Goal: Find specific page/section: Find specific page/section

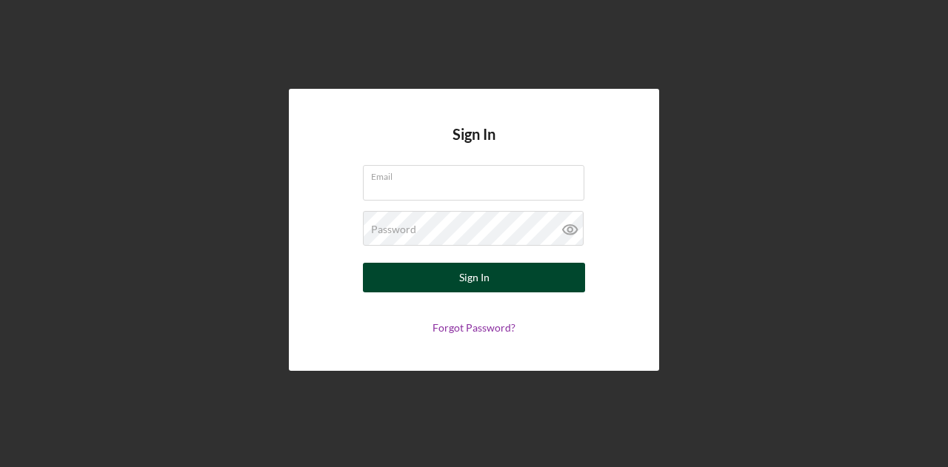
type input "[PERSON_NAME][EMAIL_ADDRESS][DOMAIN_NAME]"
click at [484, 281] on div "Sign In" at bounding box center [474, 278] width 30 height 30
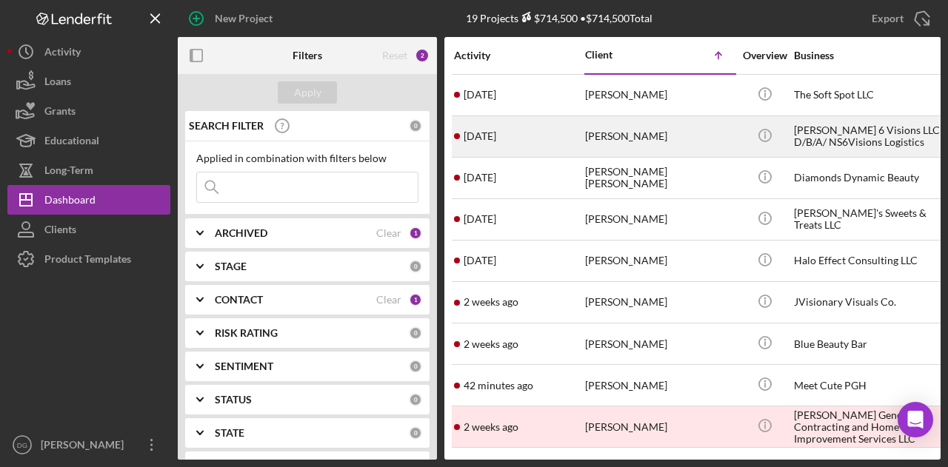
click at [924, 130] on div "[PERSON_NAME] 6 Visions LLC D/B/A/ NS6Visions Logistics" at bounding box center [868, 136] width 148 height 39
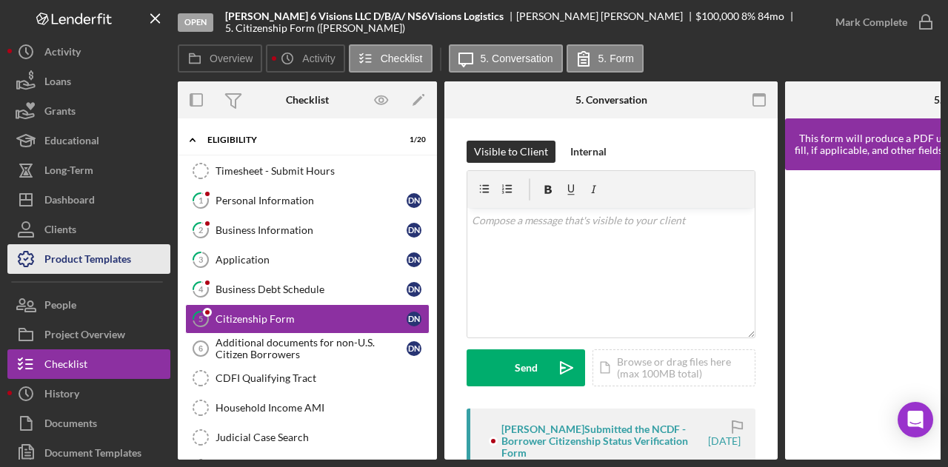
scroll to position [26, 0]
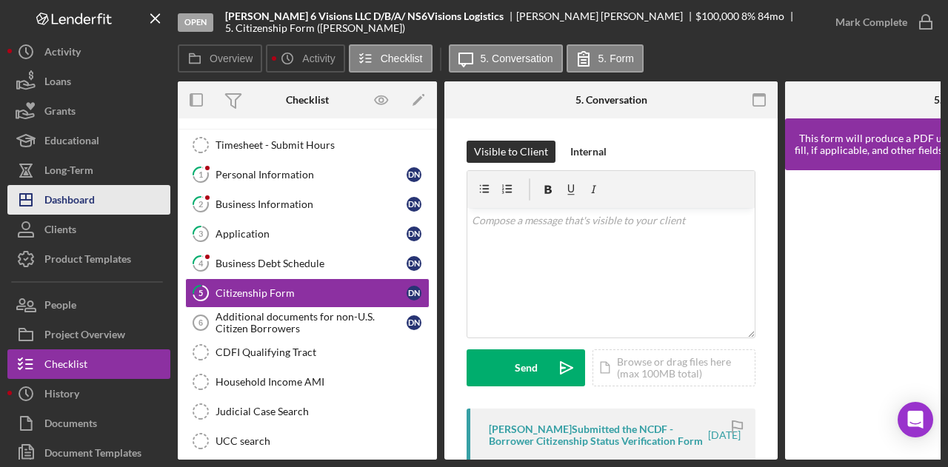
click at [77, 195] on div "Dashboard" at bounding box center [69, 201] width 50 height 33
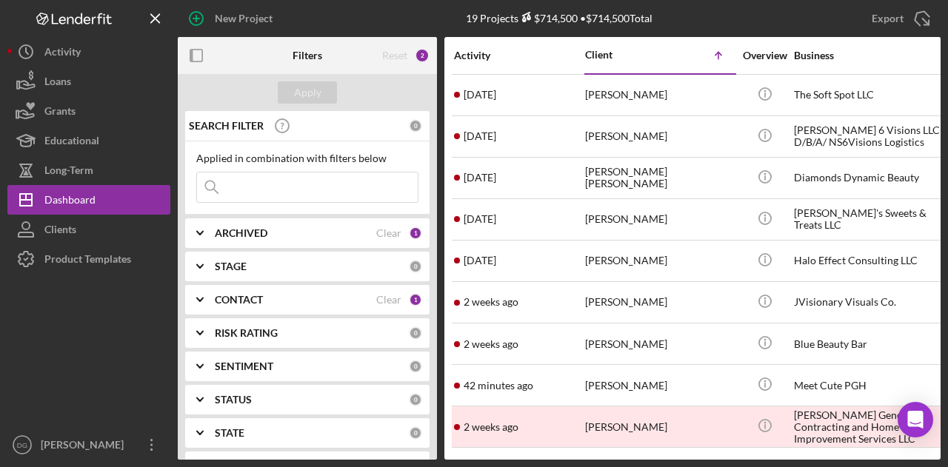
click at [342, 229] on div "ARCHIVED" at bounding box center [295, 233] width 161 height 12
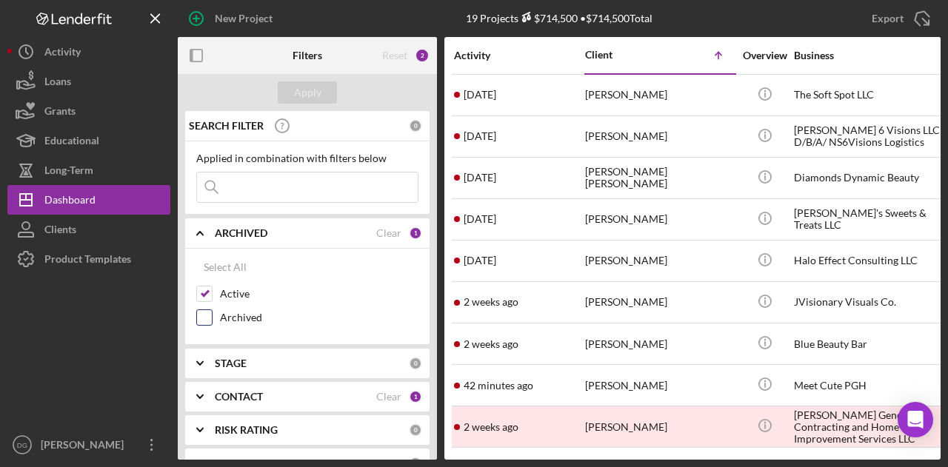
click at [212, 313] on div "Archived" at bounding box center [307, 322] width 222 height 24
click at [203, 321] on input "Archived" at bounding box center [204, 317] width 15 height 15
checkbox input "true"
click at [207, 292] on input "Active" at bounding box center [204, 294] width 15 height 15
checkbox input "false"
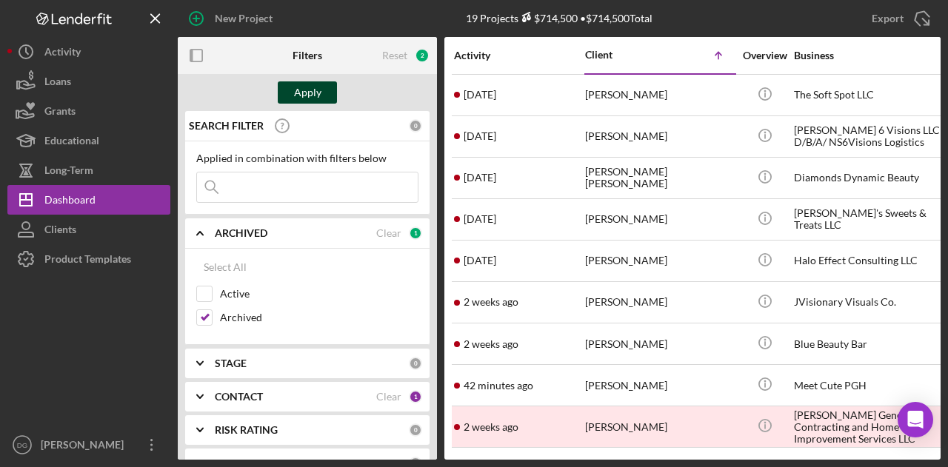
click at [315, 90] on div "Apply" at bounding box center [307, 92] width 27 height 22
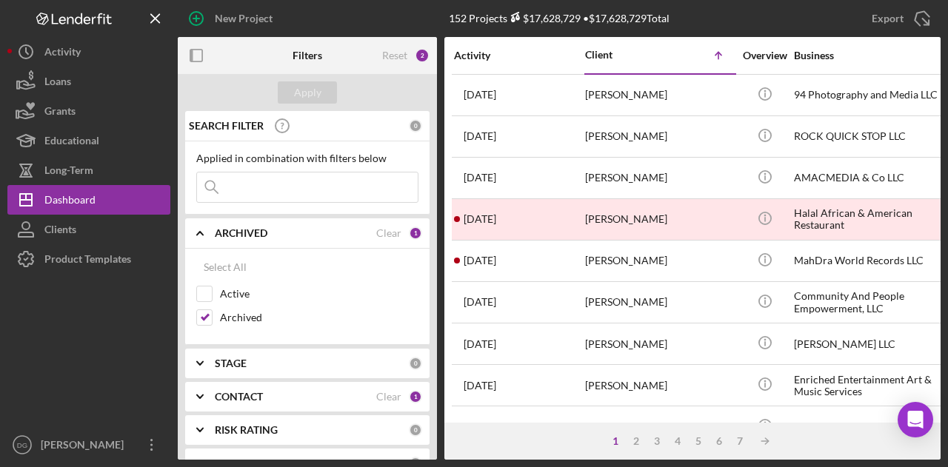
click at [271, 182] on input at bounding box center [307, 188] width 221 height 30
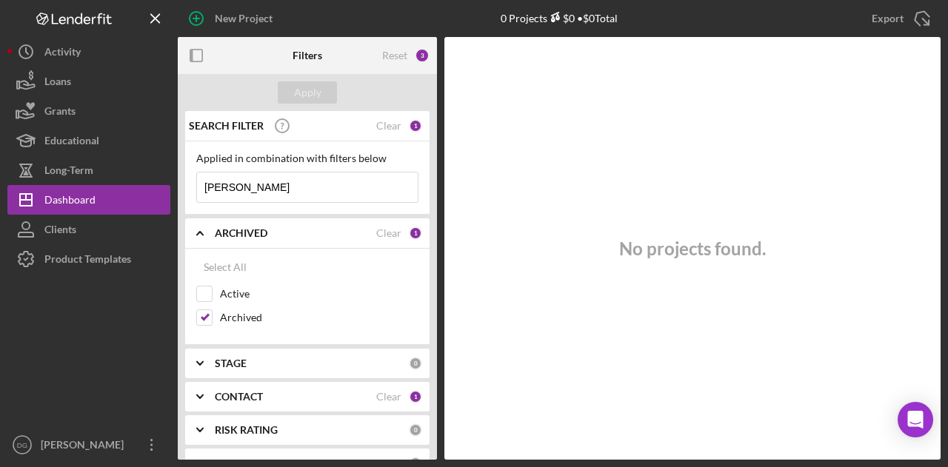
click at [238, 189] on input "[PERSON_NAME]" at bounding box center [307, 188] width 221 height 30
click at [297, 174] on input "[PERSON_NAME]" at bounding box center [307, 188] width 221 height 30
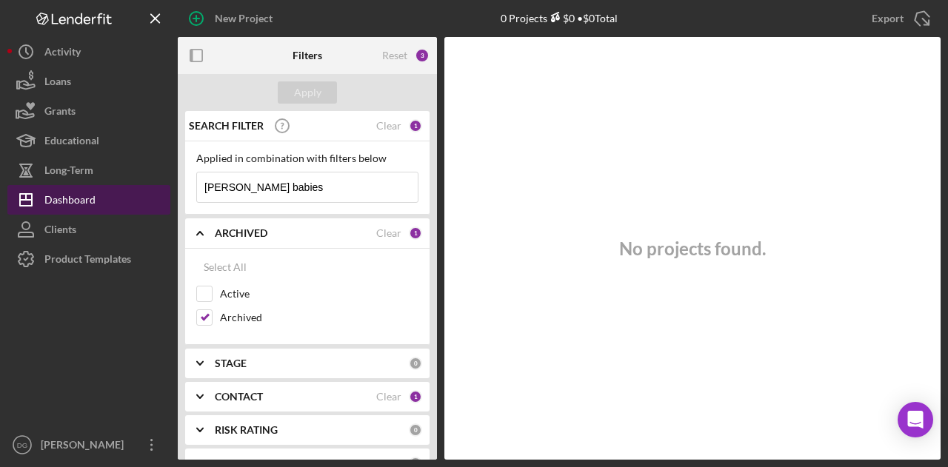
click at [87, 199] on div "Dashboard" at bounding box center [69, 201] width 51 height 33
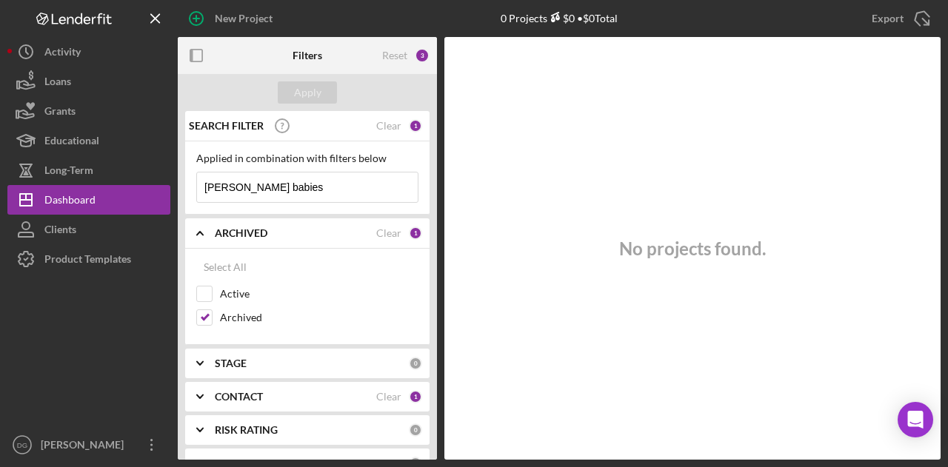
click at [338, 183] on input "[PERSON_NAME] babies" at bounding box center [307, 188] width 221 height 30
type input "p"
click at [304, 89] on div "Apply" at bounding box center [307, 92] width 27 height 22
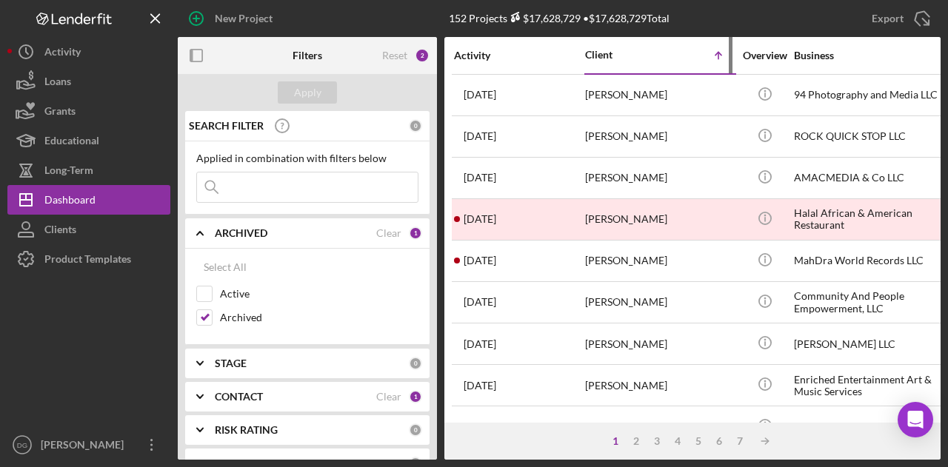
click at [604, 54] on div "Client" at bounding box center [622, 55] width 74 height 12
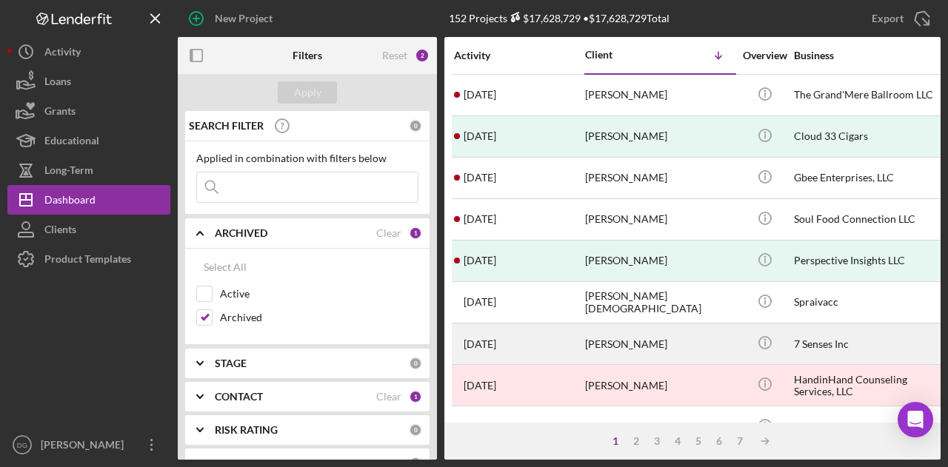
click at [618, 341] on div "[PERSON_NAME]" at bounding box center [659, 343] width 148 height 39
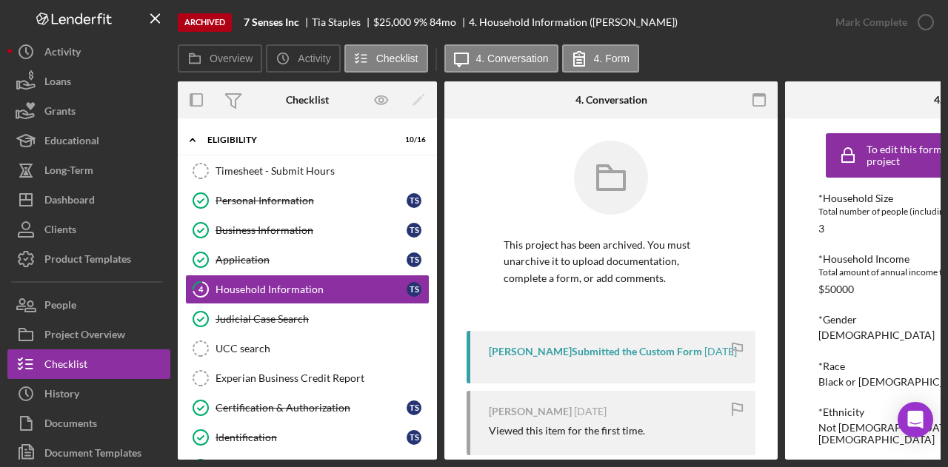
drag, startPoint x: 432, startPoint y: 273, endPoint x: 429, endPoint y: 342, distance: 68.9
click at [429, 342] on div "Timesheet - Submit Hours Timesheet - Submit Hours Personal Information Personal…" at bounding box center [307, 396] width 259 height 481
click at [253, 251] on link "Application Application T S" at bounding box center [307, 260] width 244 height 30
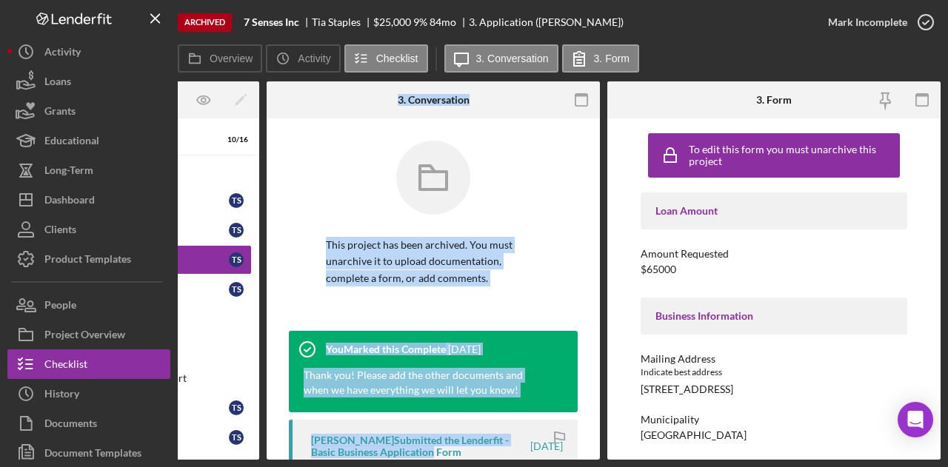
drag, startPoint x: 403, startPoint y: 460, endPoint x: 261, endPoint y: 468, distance: 142.4
click at [261, 467] on html "Archived 7 Senses Inc [PERSON_NAME] $25,000 $25,000 9 % 84 mo 3. Application ([…" at bounding box center [474, 233] width 948 height 467
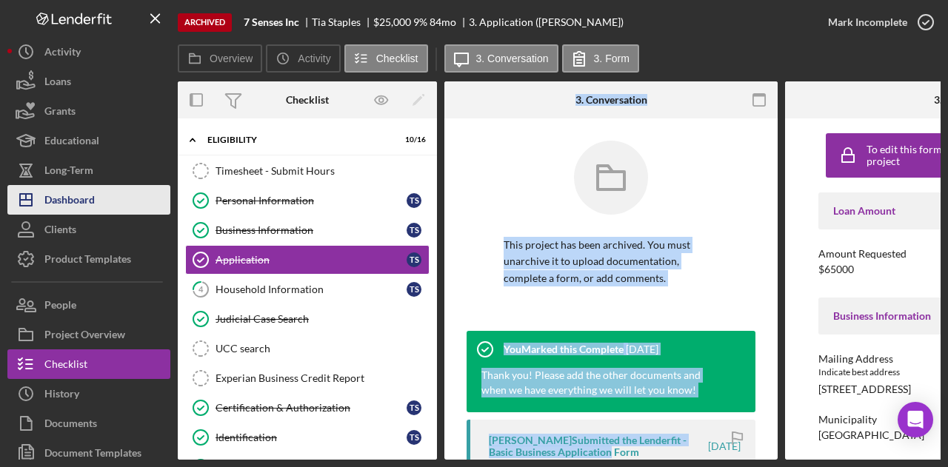
click at [68, 192] on div "Dashboard" at bounding box center [69, 201] width 50 height 33
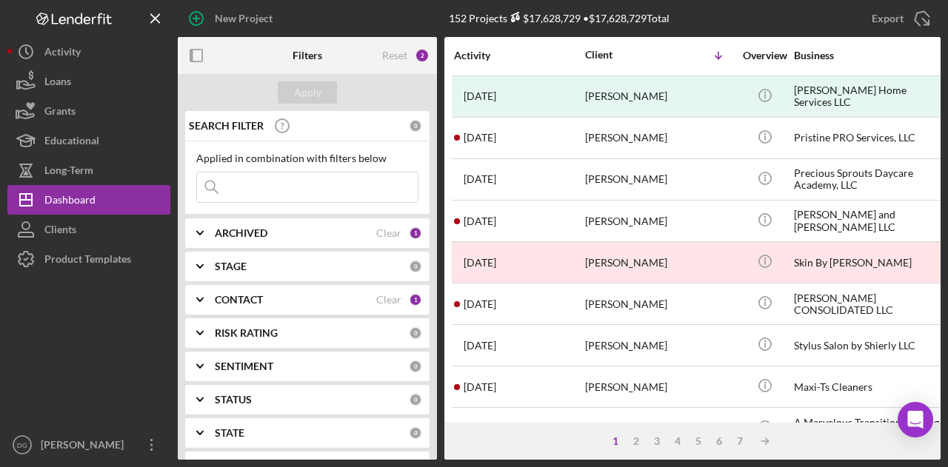
scroll to position [566, 0]
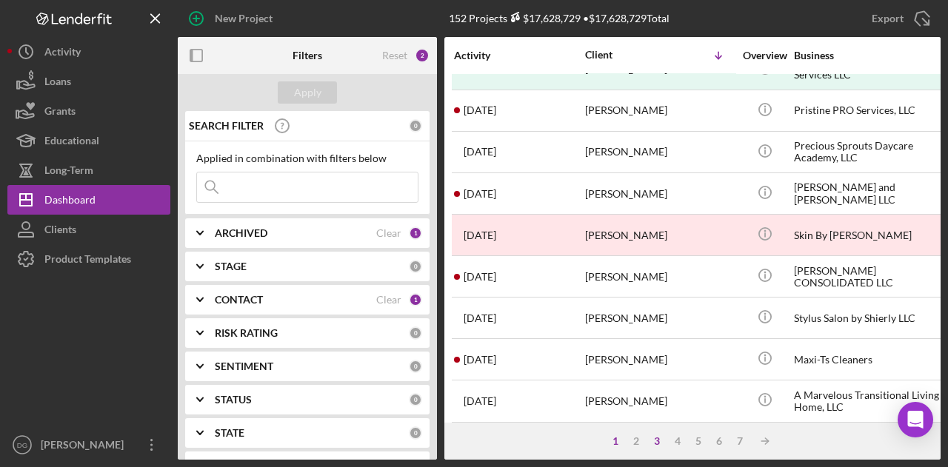
click at [657, 442] on div "3" at bounding box center [657, 441] width 21 height 12
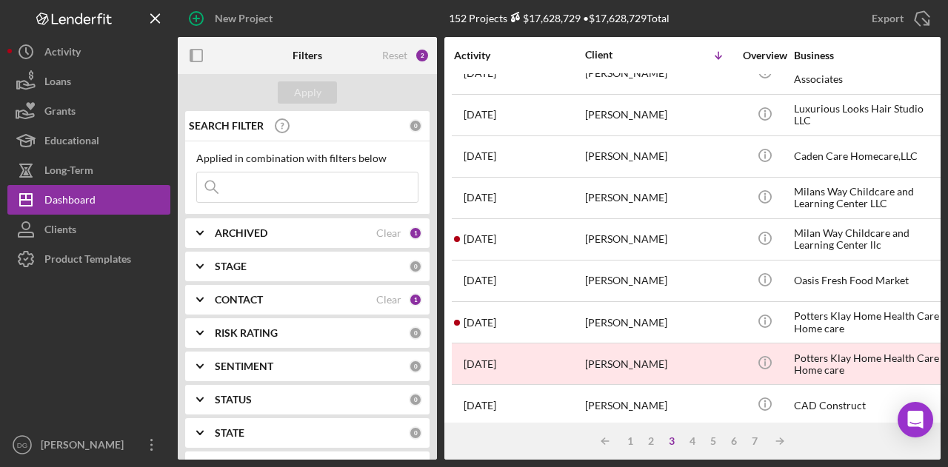
scroll to position [696, 0]
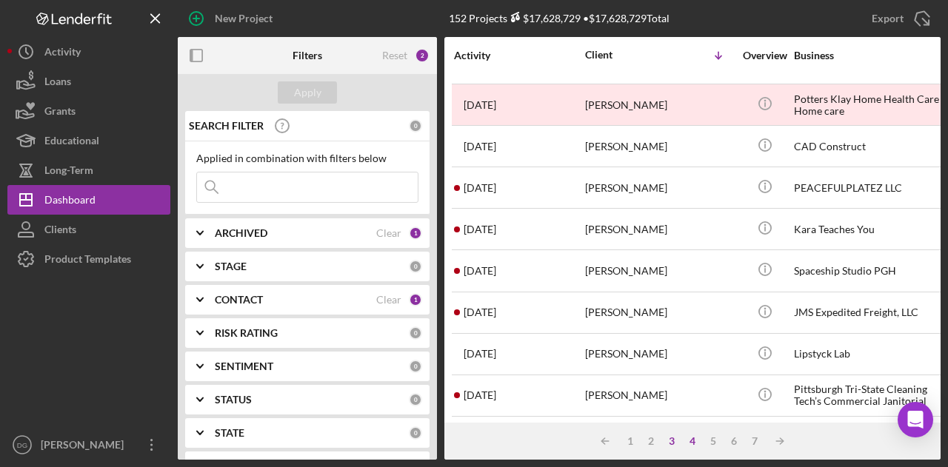
click at [693, 444] on div "4" at bounding box center [692, 441] width 21 height 12
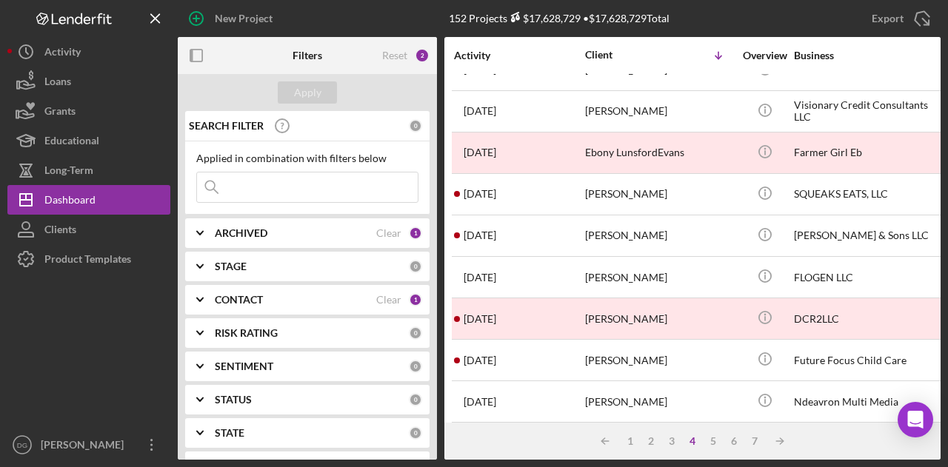
scroll to position [713, 0]
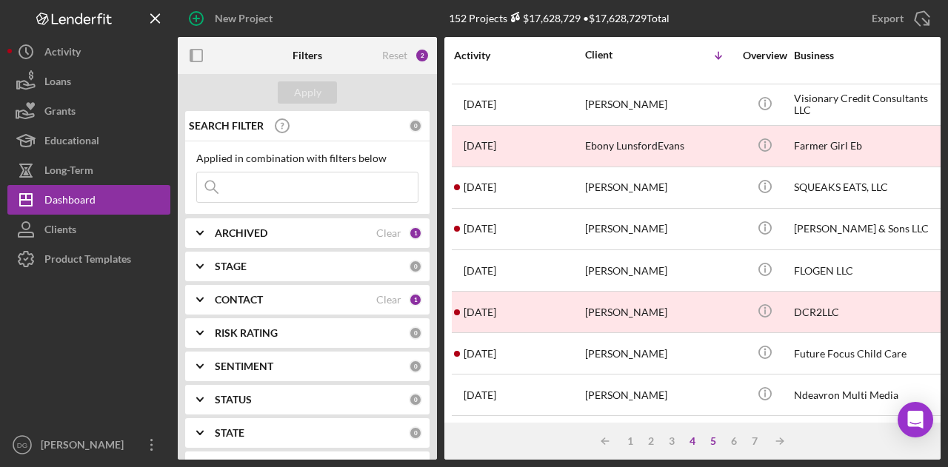
click at [712, 439] on div "5" at bounding box center [713, 441] width 21 height 12
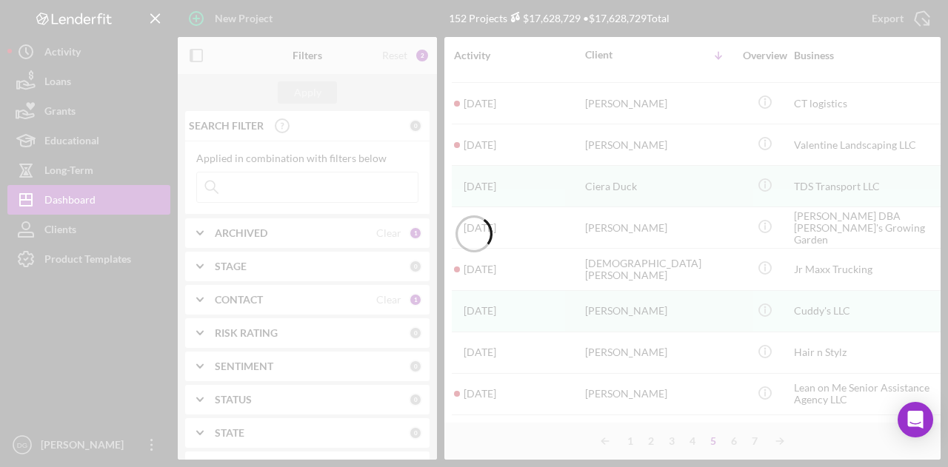
scroll to position [696, 0]
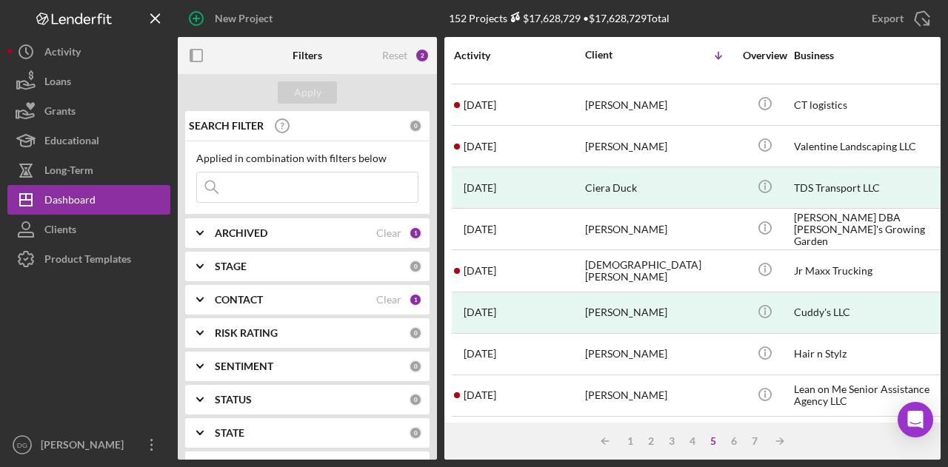
click at [310, 183] on input at bounding box center [307, 188] width 221 height 30
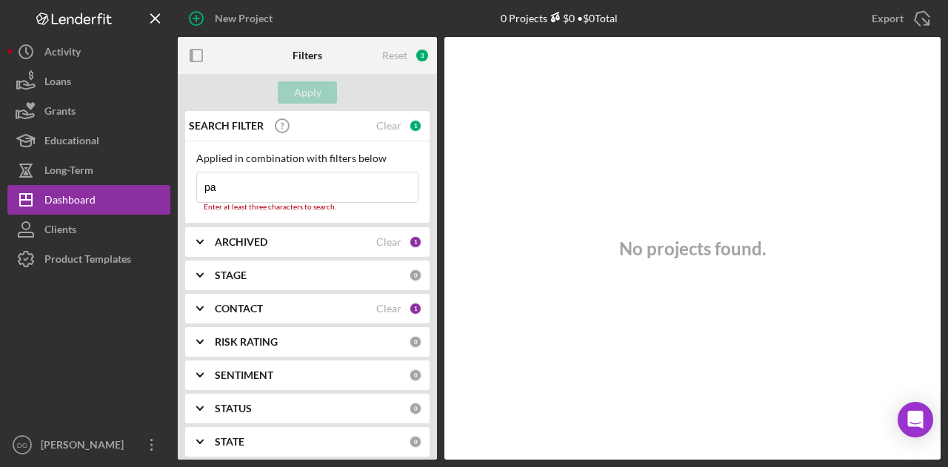
type input "p"
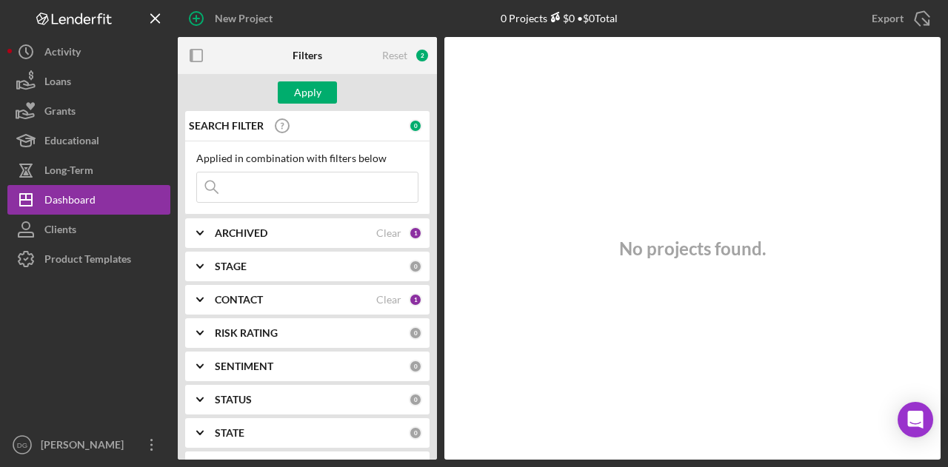
click at [259, 185] on input at bounding box center [307, 188] width 221 height 30
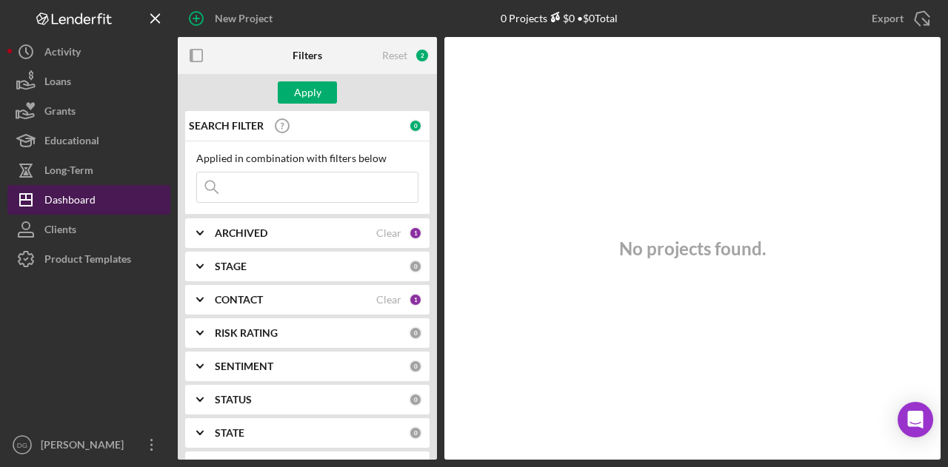
click at [75, 202] on div "Dashboard" at bounding box center [69, 201] width 51 height 33
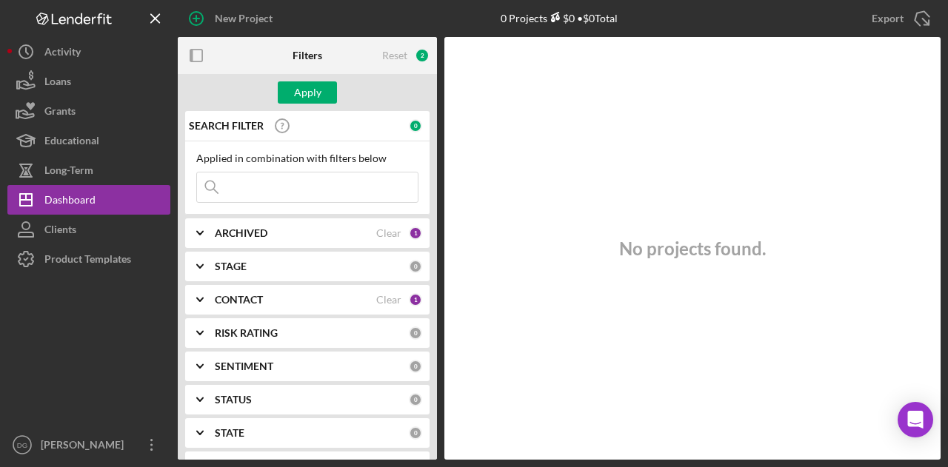
click at [253, 181] on input at bounding box center [307, 188] width 221 height 30
click at [293, 197] on input at bounding box center [307, 188] width 221 height 30
click at [241, 227] on b "ARCHIVED" at bounding box center [241, 233] width 53 height 12
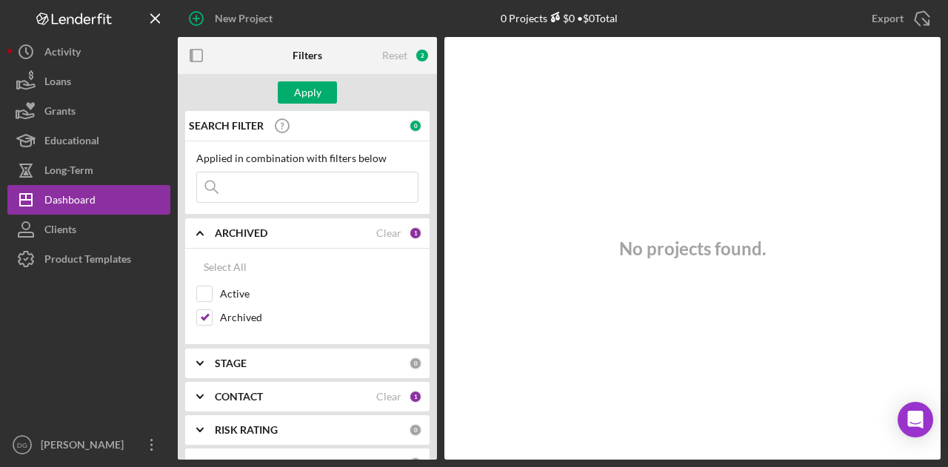
click at [617, 273] on div "No projects found." at bounding box center [692, 248] width 496 height 423
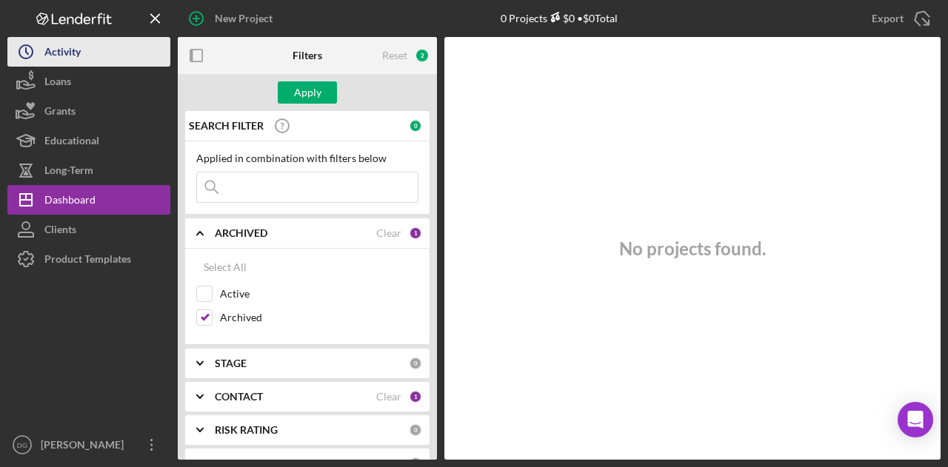
click at [74, 47] on div "Activity" at bounding box center [62, 53] width 36 height 33
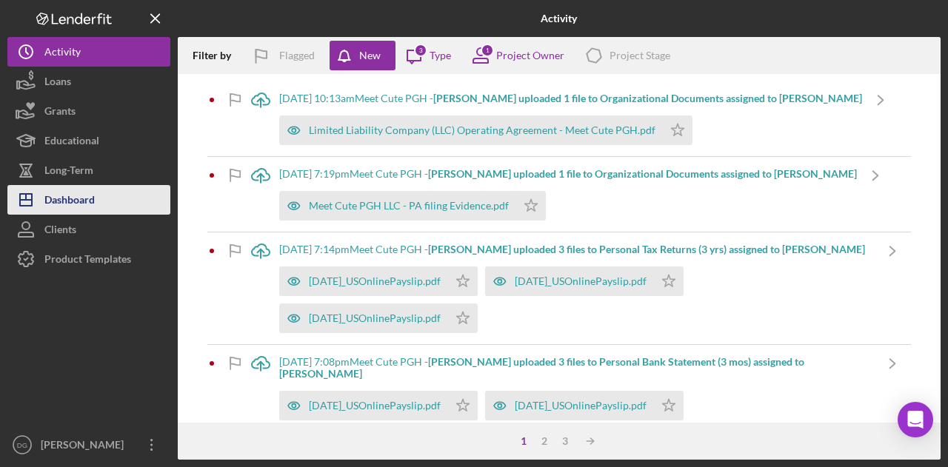
click at [74, 196] on div "Dashboard" at bounding box center [69, 201] width 50 height 33
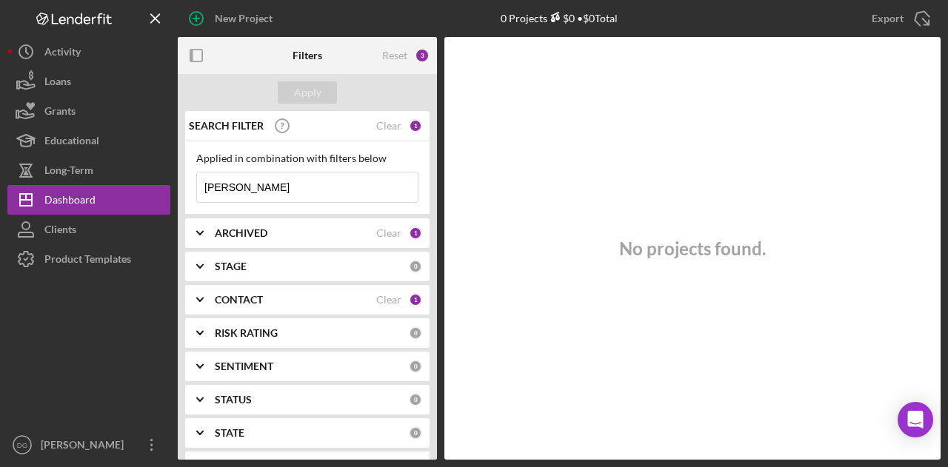
click at [748, 279] on div "No projects found." at bounding box center [692, 248] width 496 height 423
click at [152, 13] on icon "Icon/Menu Close" at bounding box center [155, 18] width 33 height 33
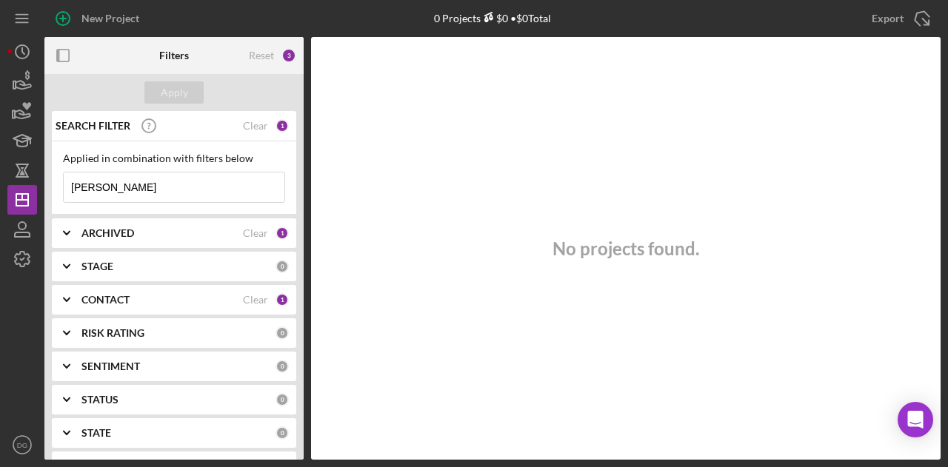
click at [130, 170] on div "Applied in combination with filters below [PERSON_NAME] Icon/Menu Close" at bounding box center [174, 178] width 222 height 50
click at [130, 187] on input "[PERSON_NAME]" at bounding box center [174, 188] width 221 height 30
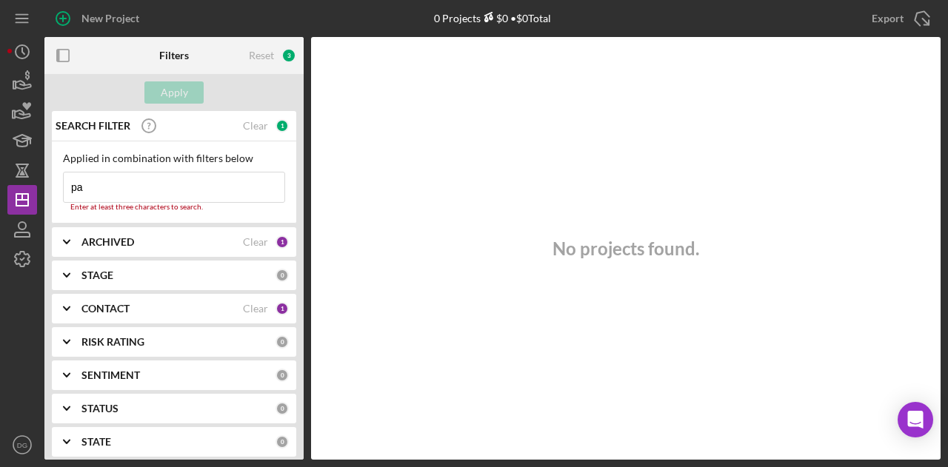
type input "p"
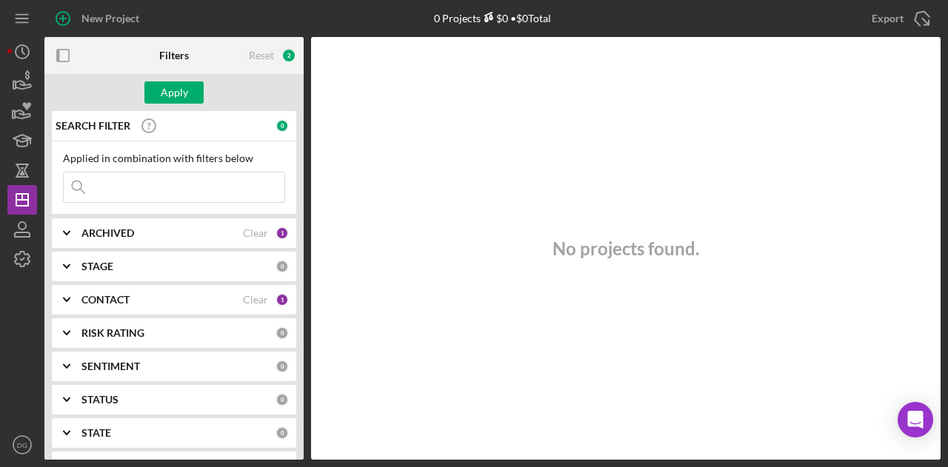
click at [510, 268] on div "No projects found." at bounding box center [626, 248] width 630 height 423
click at [160, 230] on div "ARCHIVED" at bounding box center [161, 233] width 161 height 12
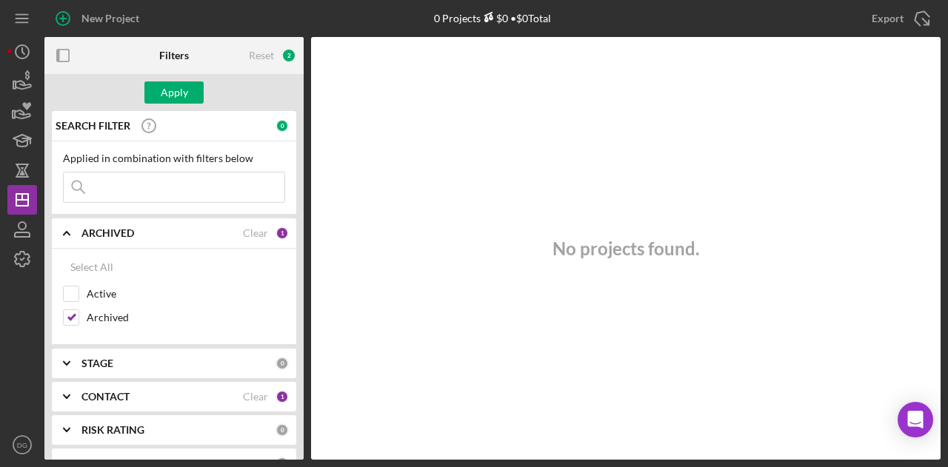
drag, startPoint x: 433, startPoint y: 461, endPoint x: 298, endPoint y: 475, distance: 136.3
click at [298, 467] on html "New Project 0 Projects $0 • $0 Total [PERSON_NAME] Export Icon/Export Filters R…" at bounding box center [474, 233] width 948 height 467
click at [22, 199] on line "button" at bounding box center [22, 197] width 0 height 6
click at [24, 9] on icon "Icon/Menu" at bounding box center [22, 18] width 33 height 33
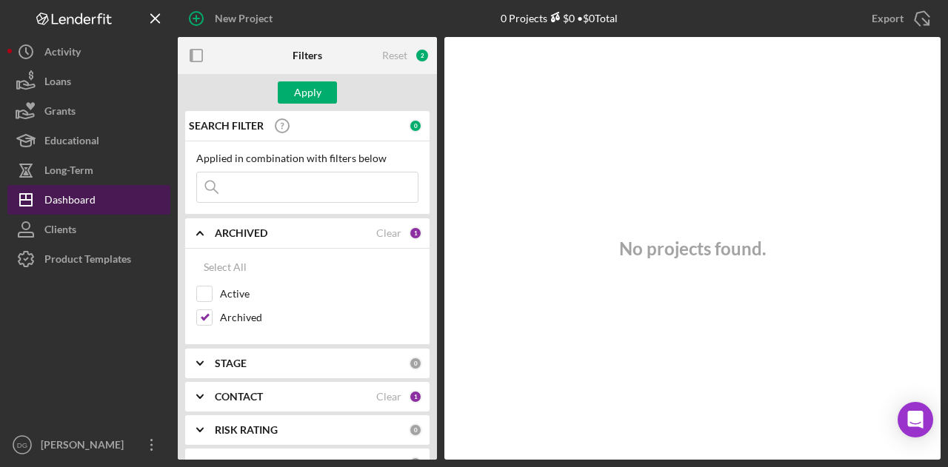
click at [99, 196] on button "Icon/Dashboard Dashboard" at bounding box center [88, 200] width 163 height 30
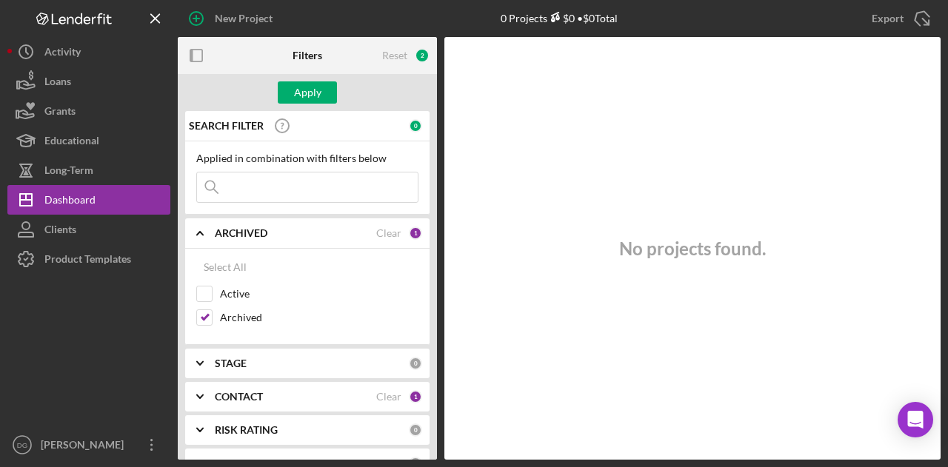
click at [254, 376] on div "SEARCH FILTER 0 Applied in combination with filters below Icon/Menu Close Icon/…" at bounding box center [307, 285] width 259 height 349
click at [247, 391] on b "CONTACT" at bounding box center [239, 397] width 48 height 12
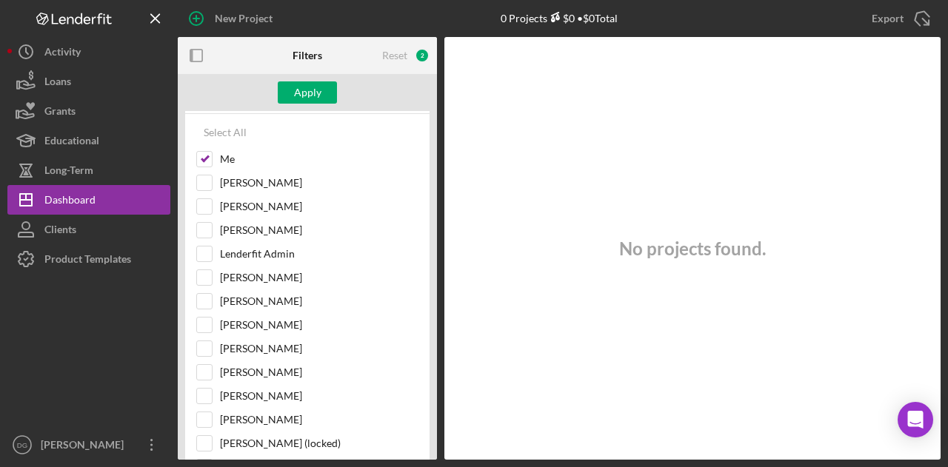
scroll to position [287, 0]
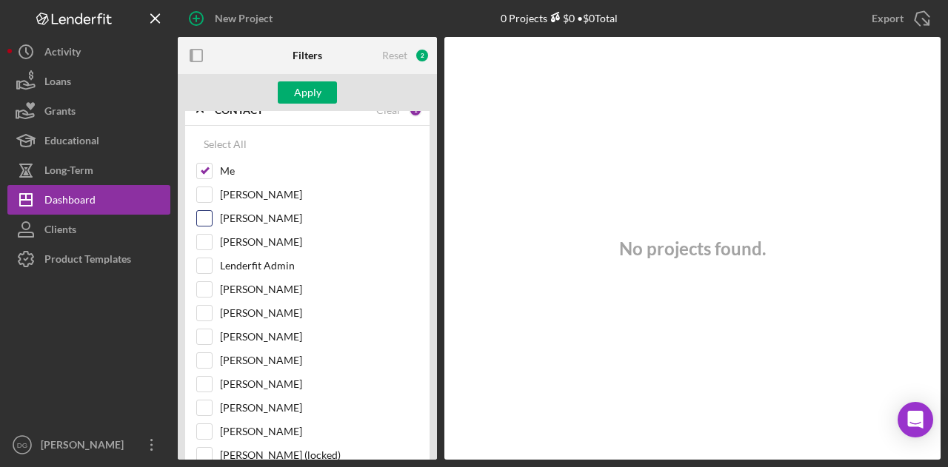
click at [205, 211] on input "[PERSON_NAME]" at bounding box center [204, 218] width 15 height 15
checkbox input "false"
click at [206, 235] on input "[PERSON_NAME]" at bounding box center [204, 242] width 15 height 15
checkbox input "true"
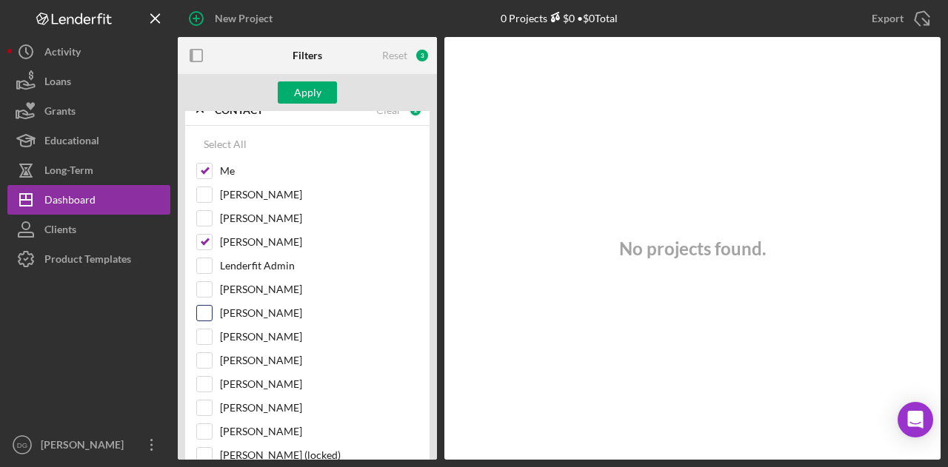
click at [203, 310] on input "[PERSON_NAME]" at bounding box center [204, 313] width 15 height 15
checkbox input "true"
click at [207, 305] on div at bounding box center [204, 313] width 16 height 16
drag, startPoint x: 207, startPoint y: 366, endPoint x: 205, endPoint y: 355, distance: 11.3
click at [205, 355] on div "[PERSON_NAME]" at bounding box center [307, 365] width 222 height 24
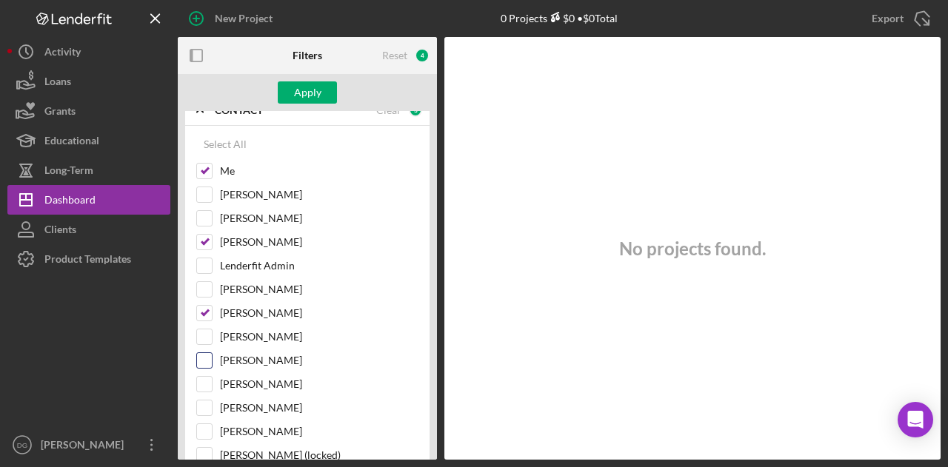
click at [205, 355] on input "[PERSON_NAME]" at bounding box center [204, 360] width 15 height 15
checkbox input "true"
click at [203, 306] on input "[PERSON_NAME]" at bounding box center [204, 313] width 15 height 15
checkbox input "false"
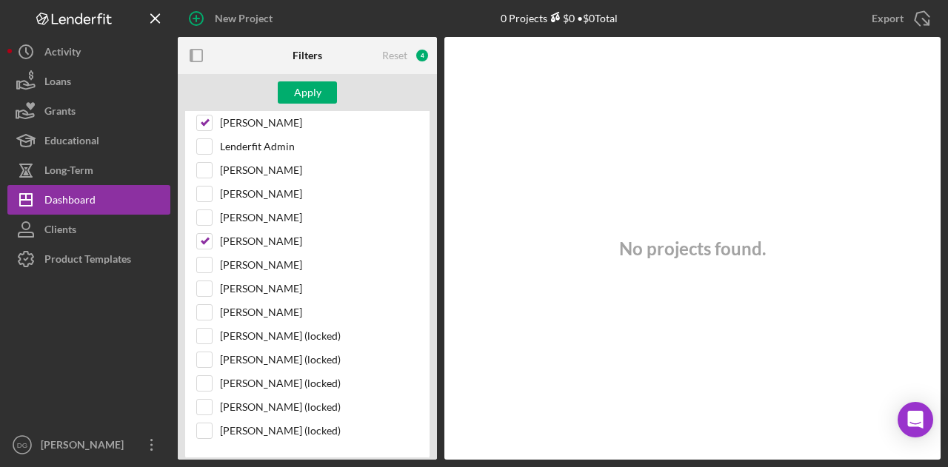
scroll to position [413, 0]
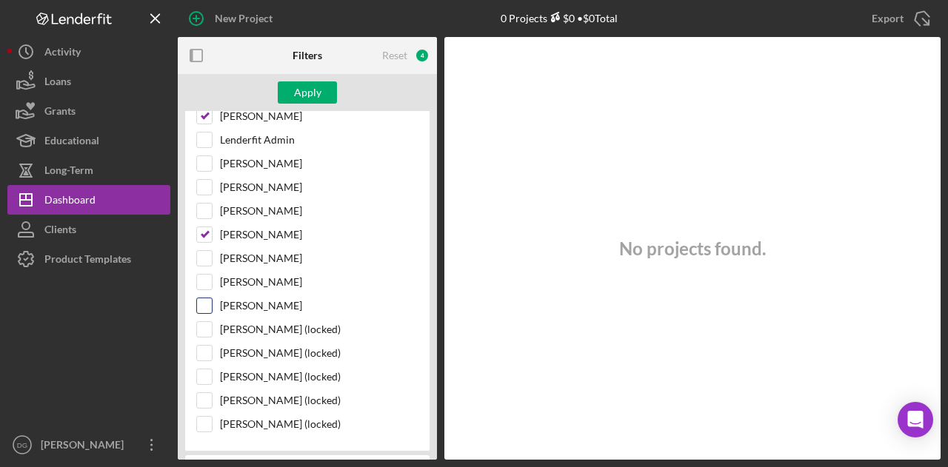
click at [204, 298] on input "[PERSON_NAME]" at bounding box center [204, 305] width 15 height 15
checkbox input "true"
click at [208, 327] on input "[PERSON_NAME] (locked)" at bounding box center [204, 329] width 15 height 15
checkbox input "true"
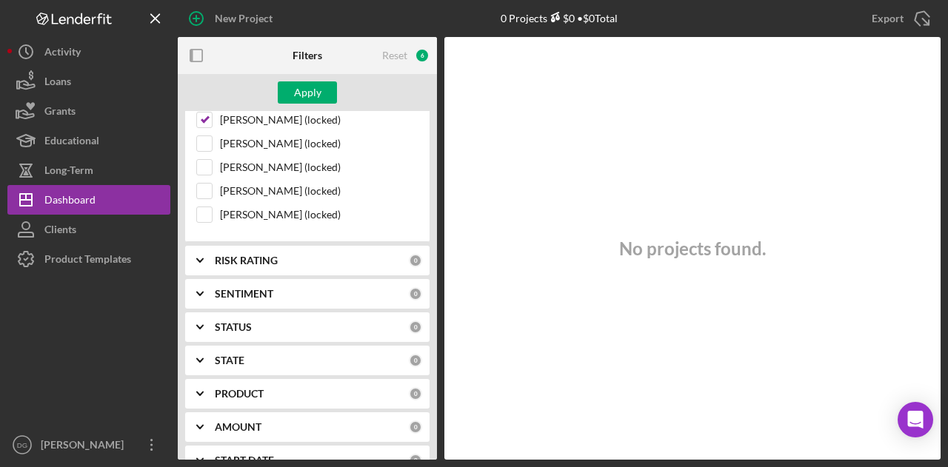
scroll to position [608, 0]
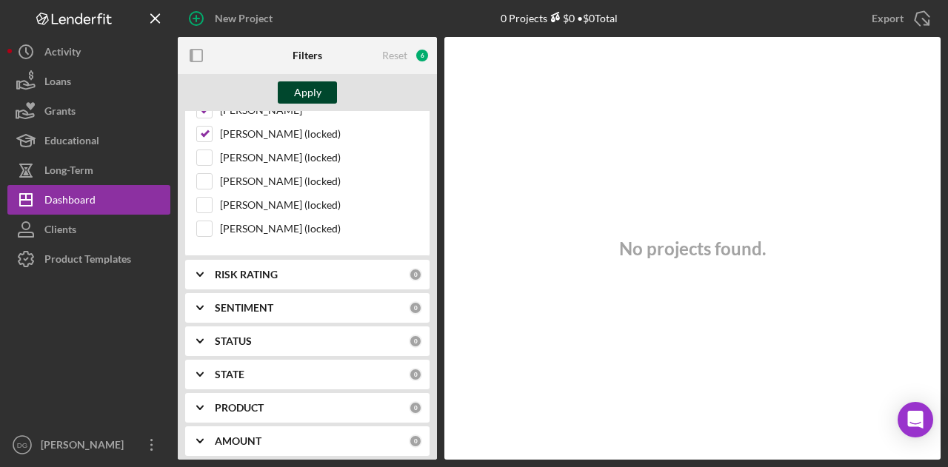
click at [313, 87] on div "Apply" at bounding box center [307, 92] width 27 height 22
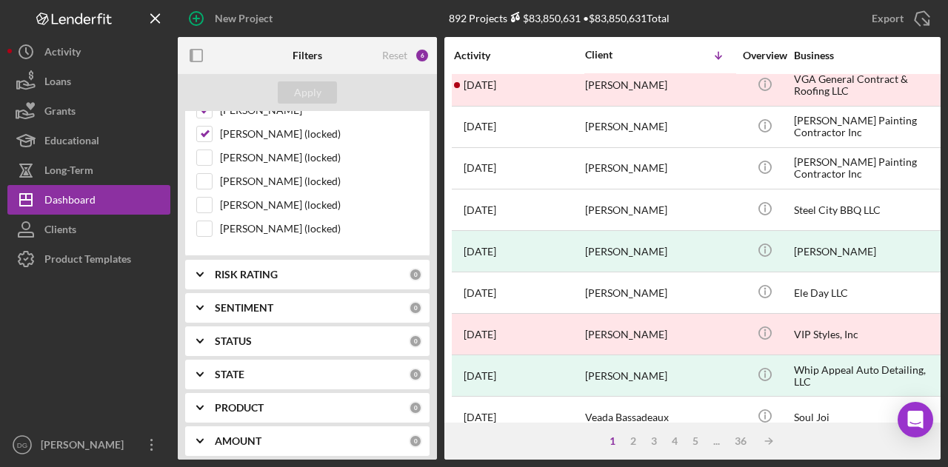
scroll to position [678, 0]
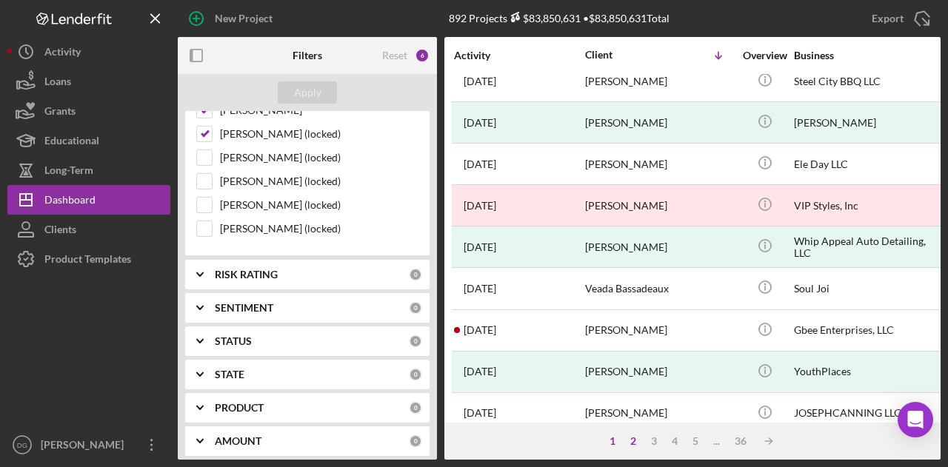
click at [634, 440] on div "2" at bounding box center [633, 441] width 21 height 12
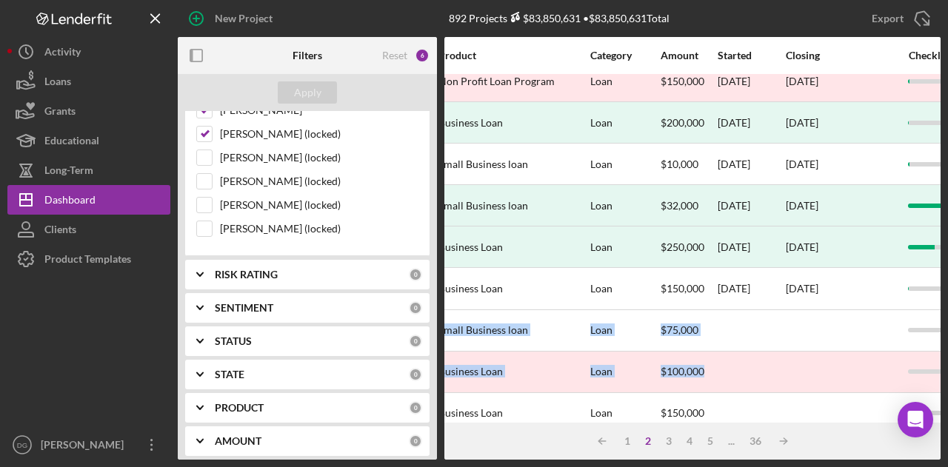
drag, startPoint x: 935, startPoint y: 330, endPoint x: 933, endPoint y: 364, distance: 33.4
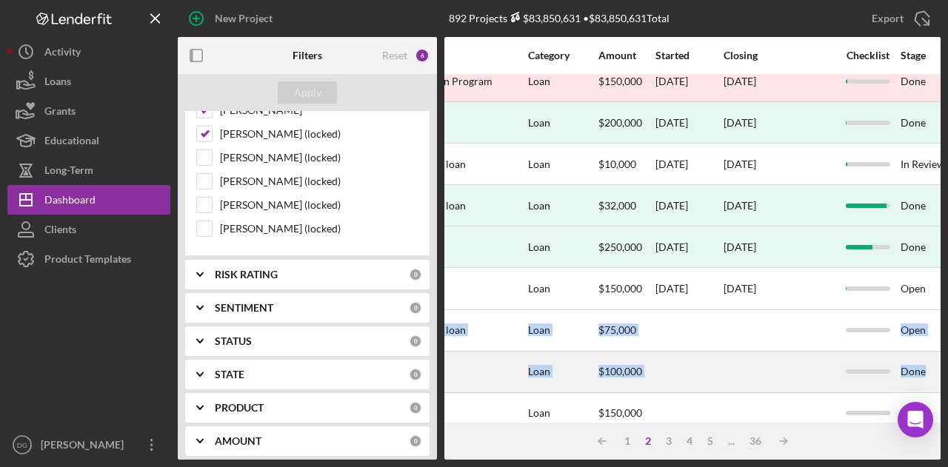
click at [744, 378] on div at bounding box center [779, 372] width 111 height 39
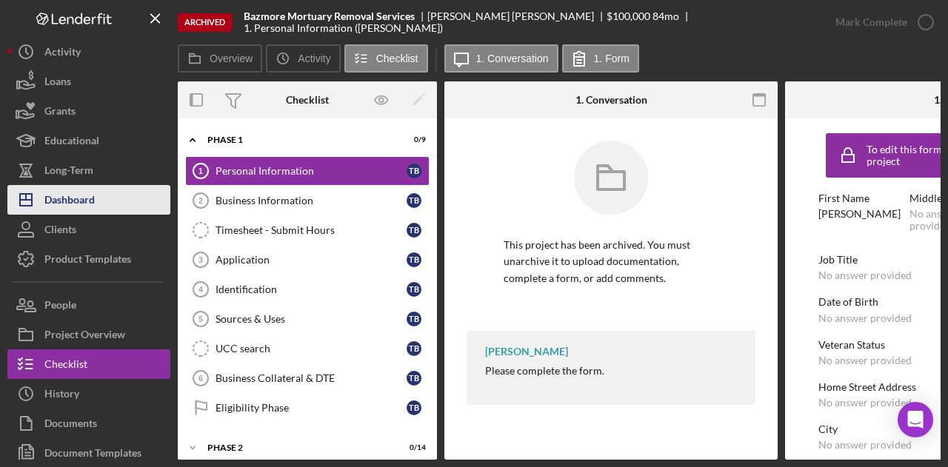
click at [73, 191] on div "Dashboard" at bounding box center [69, 201] width 50 height 33
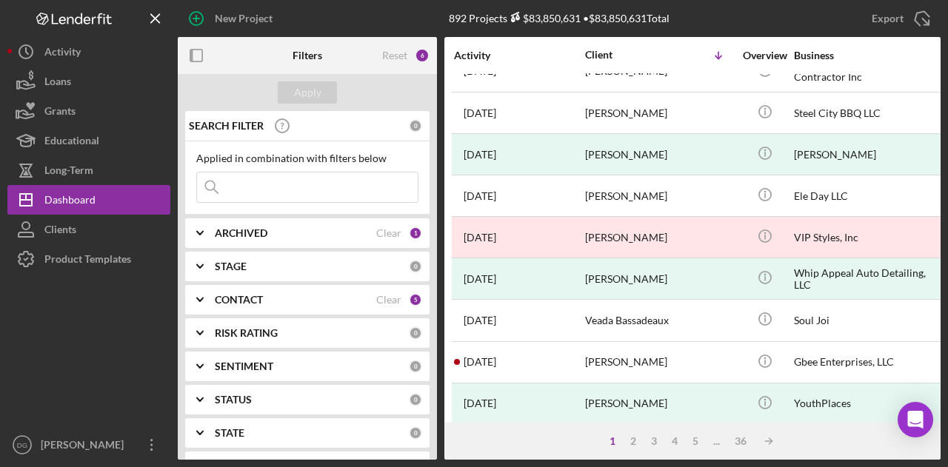
scroll to position [696, 0]
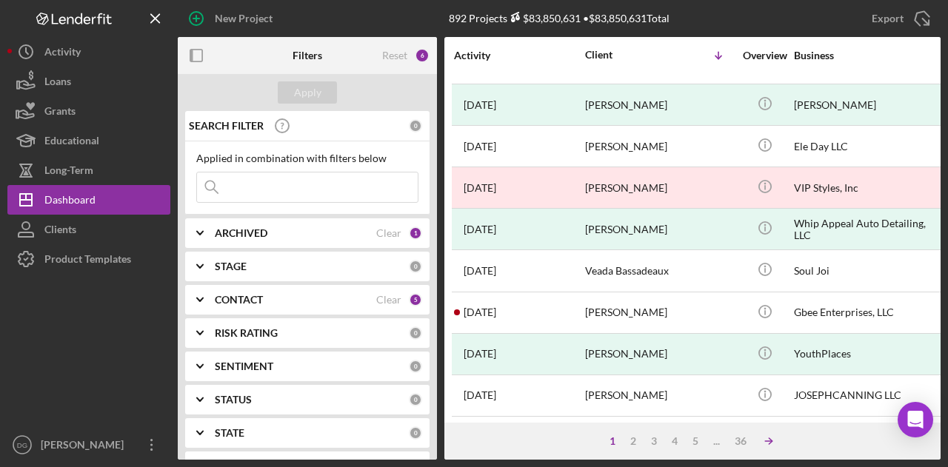
click at [767, 439] on icon "Icon/Table Sort Arrow" at bounding box center [769, 442] width 30 height 30
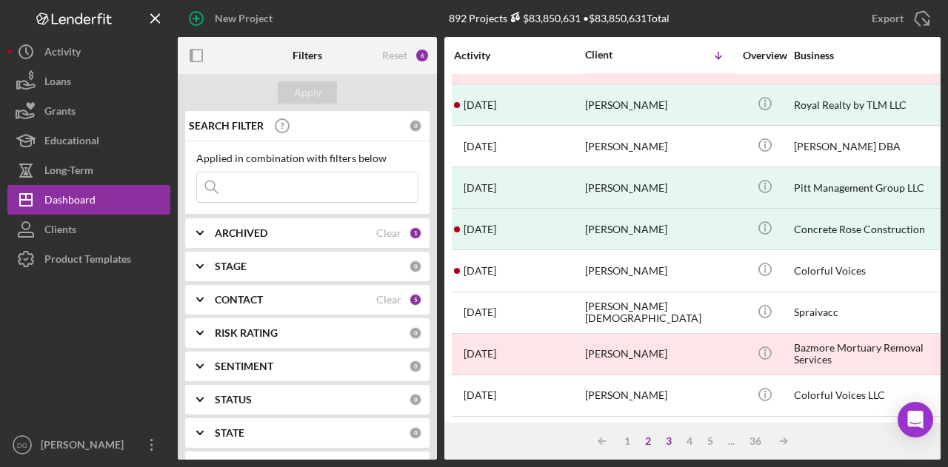
click at [667, 443] on div "3" at bounding box center [668, 441] width 21 height 12
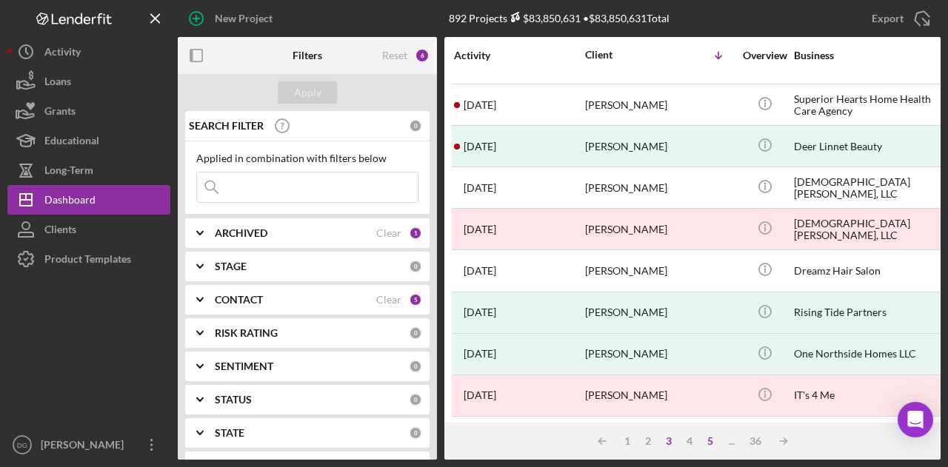
click at [707, 441] on div "5" at bounding box center [710, 441] width 21 height 12
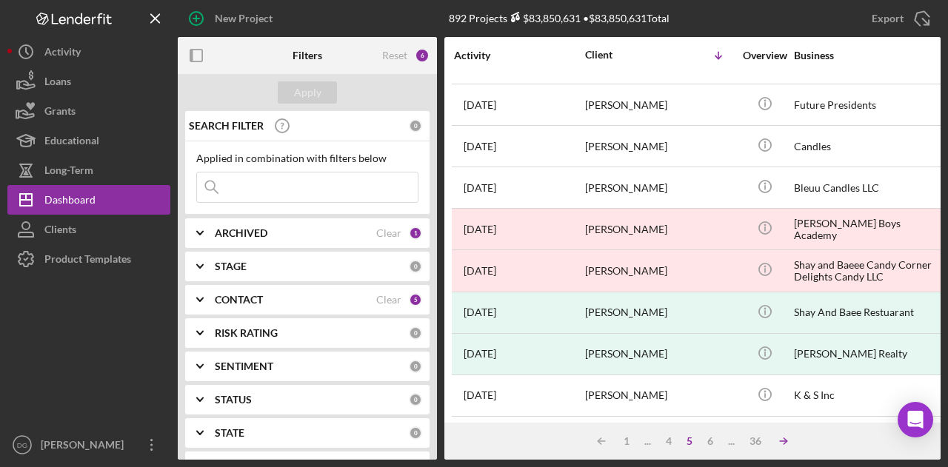
click at [782, 444] on icon "Icon/Table Sort Arrow" at bounding box center [784, 442] width 30 height 30
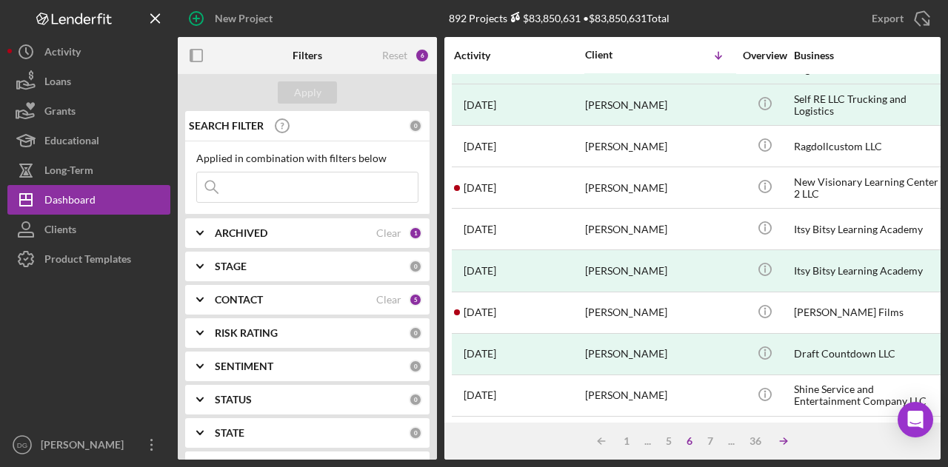
click at [782, 444] on icon "Icon/Table Sort Arrow" at bounding box center [784, 442] width 30 height 30
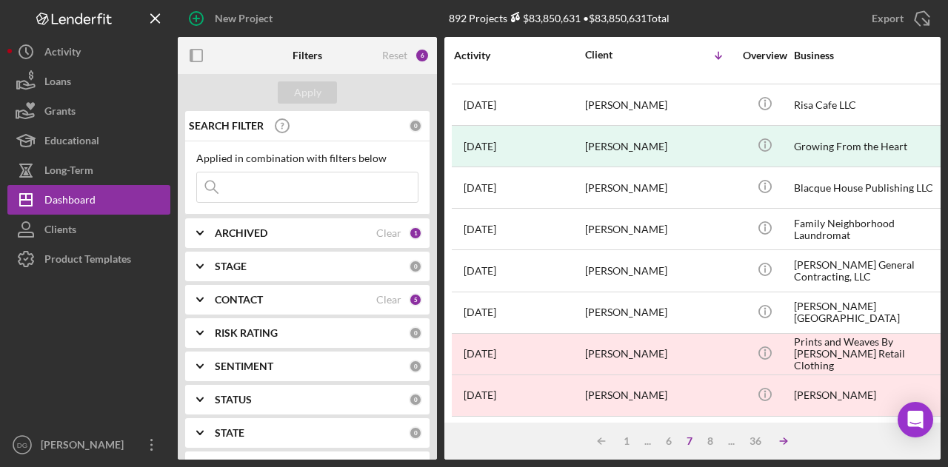
click at [782, 444] on icon "Icon/Table Sort Arrow" at bounding box center [784, 442] width 30 height 30
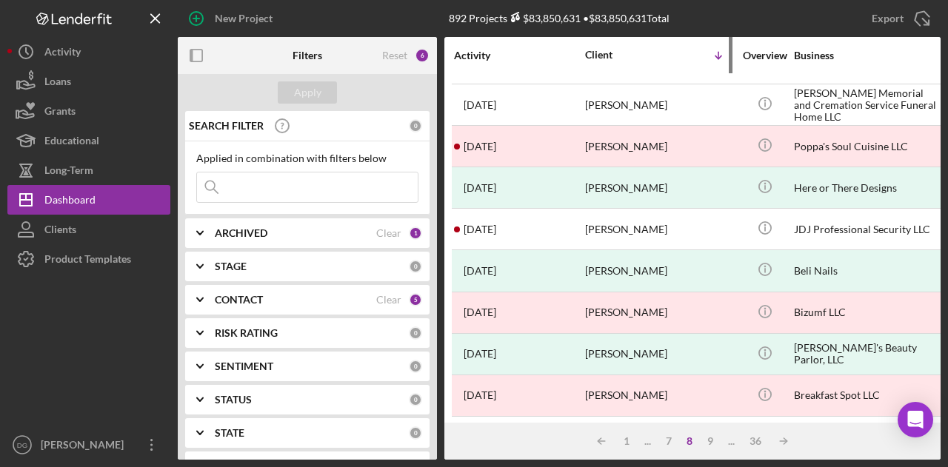
click at [607, 55] on div "Client" at bounding box center [622, 55] width 74 height 12
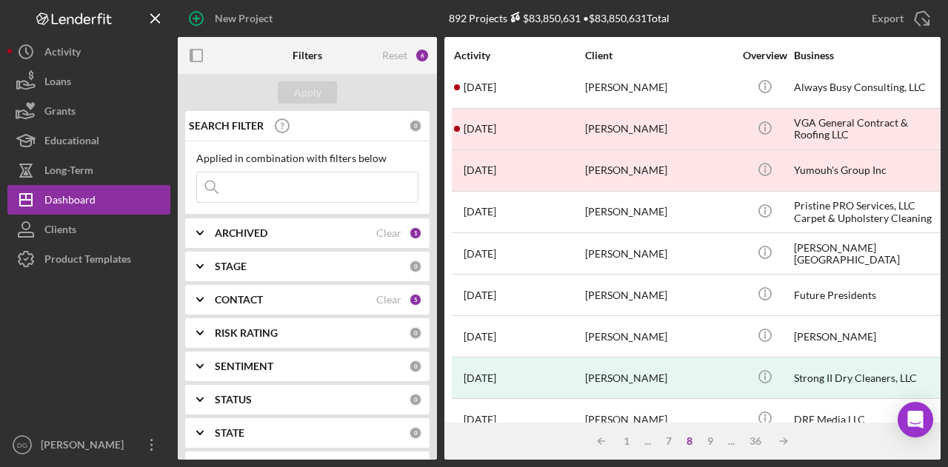
scroll to position [0, 0]
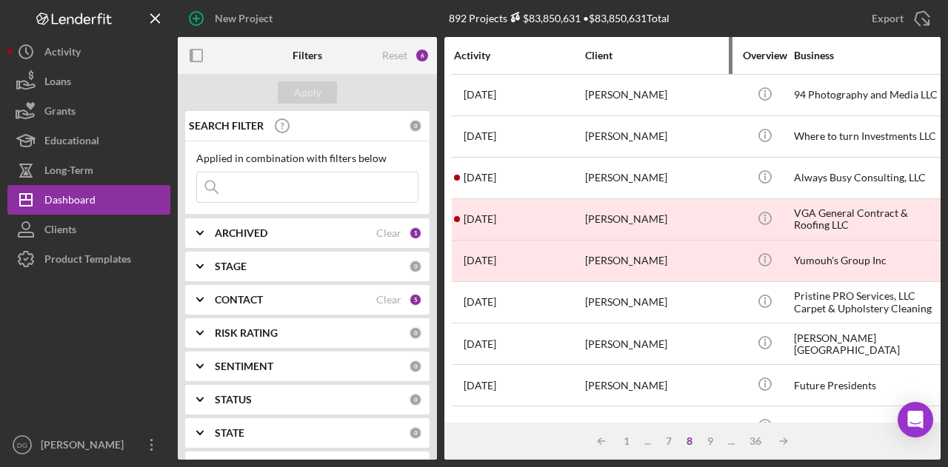
click at [596, 59] on div "Client" at bounding box center [659, 56] width 148 height 12
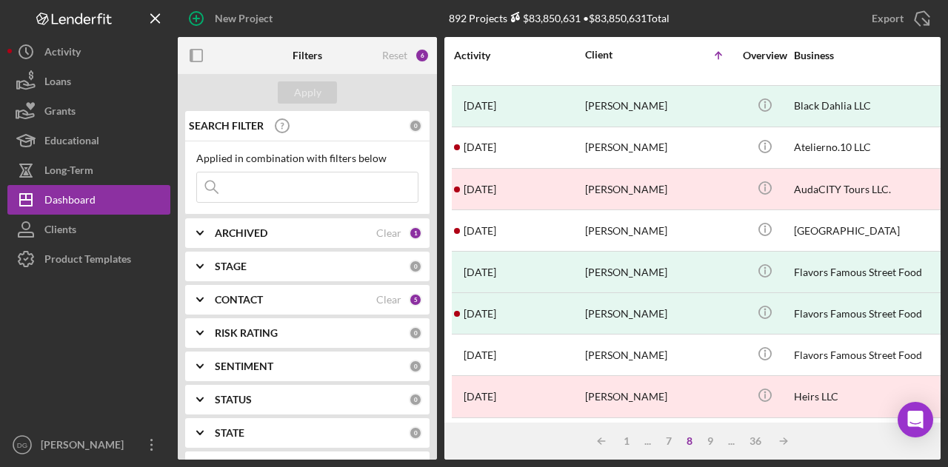
scroll to position [651, 0]
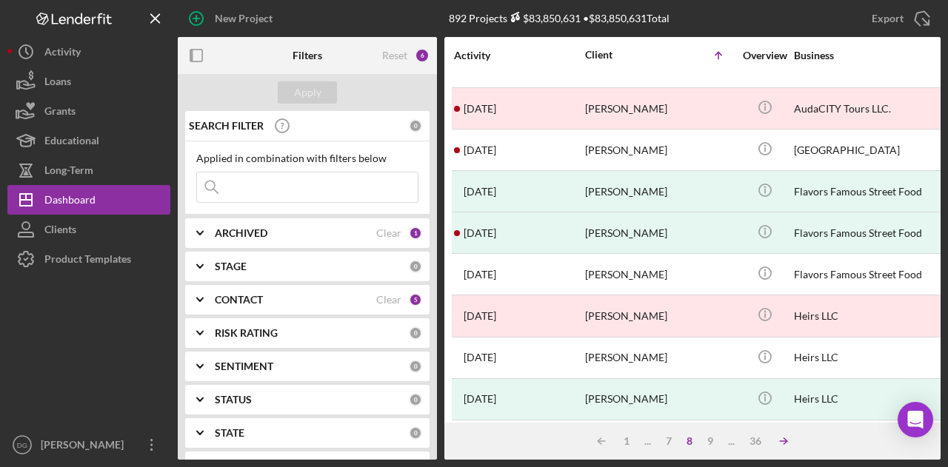
click at [784, 440] on icon "Icon/Table Sort Arrow" at bounding box center [784, 442] width 30 height 30
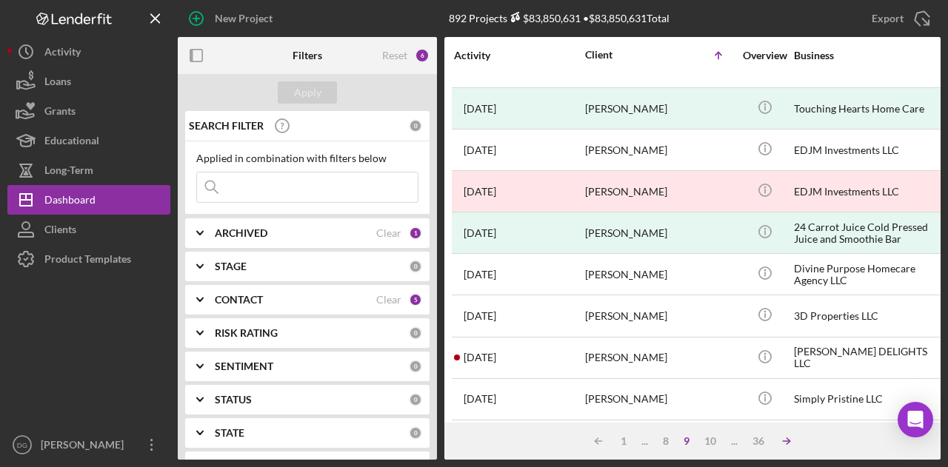
click at [784, 440] on icon "Icon/Table Sort Arrow" at bounding box center [787, 442] width 30 height 30
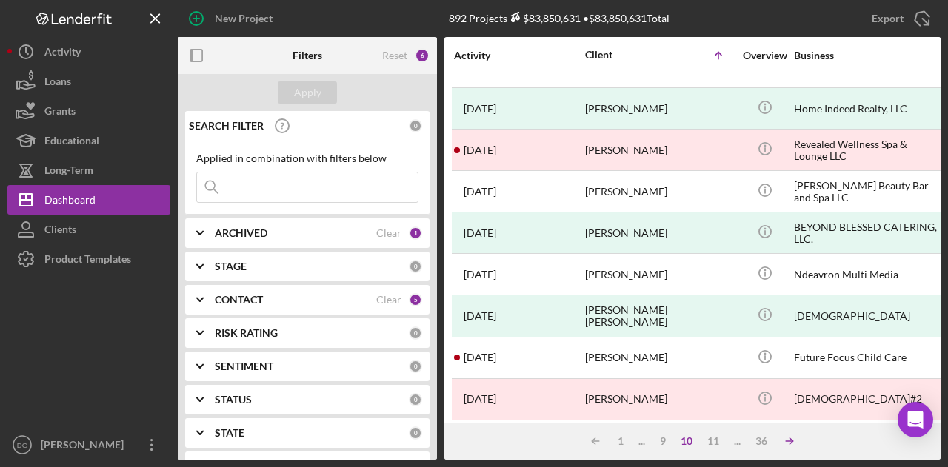
click at [784, 440] on icon "Icon/Table Sort Arrow" at bounding box center [790, 442] width 30 height 30
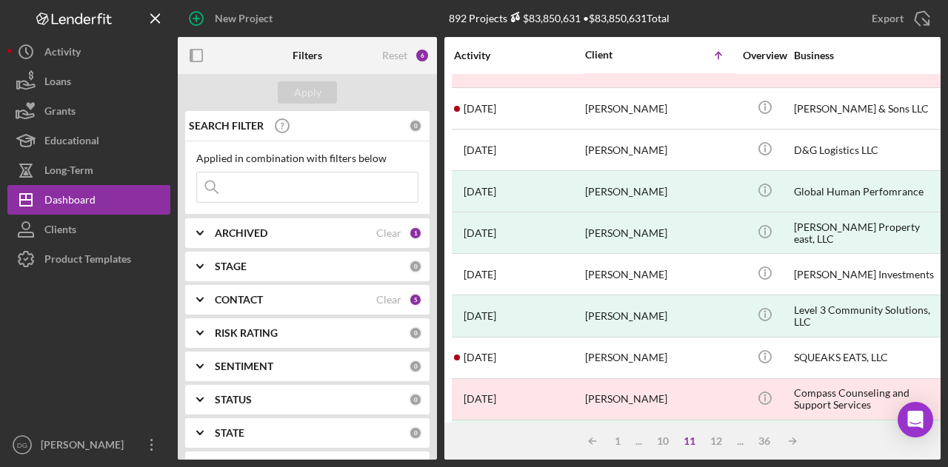
click at [785, 439] on icon "Icon/Table Sort Arrow" at bounding box center [793, 442] width 30 height 30
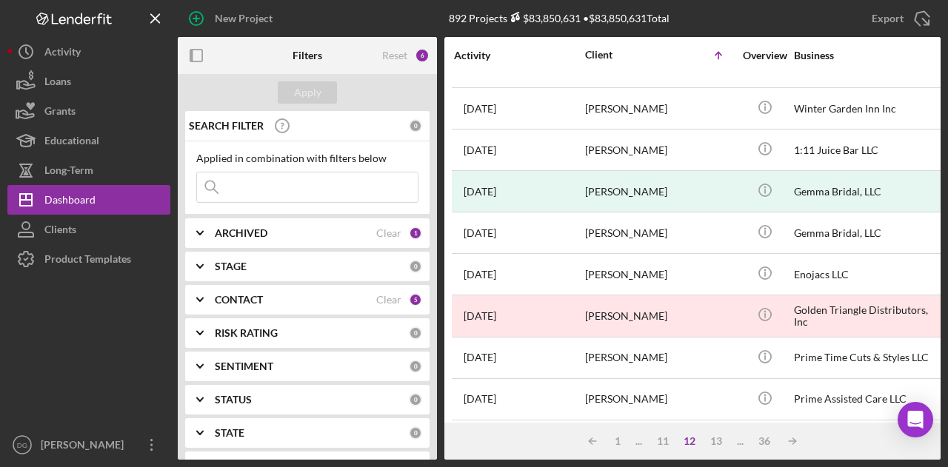
click at [785, 439] on icon "Icon/Table Sort Arrow" at bounding box center [793, 442] width 30 height 30
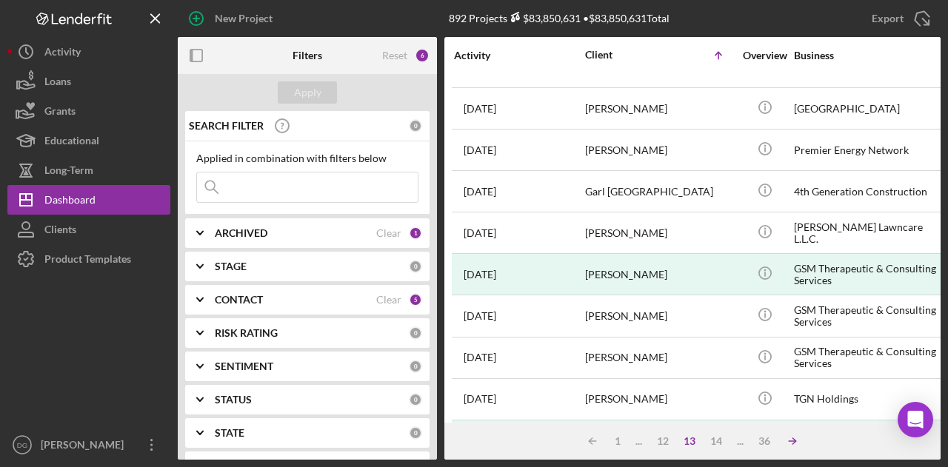
click at [794, 441] on line at bounding box center [792, 441] width 7 height 0
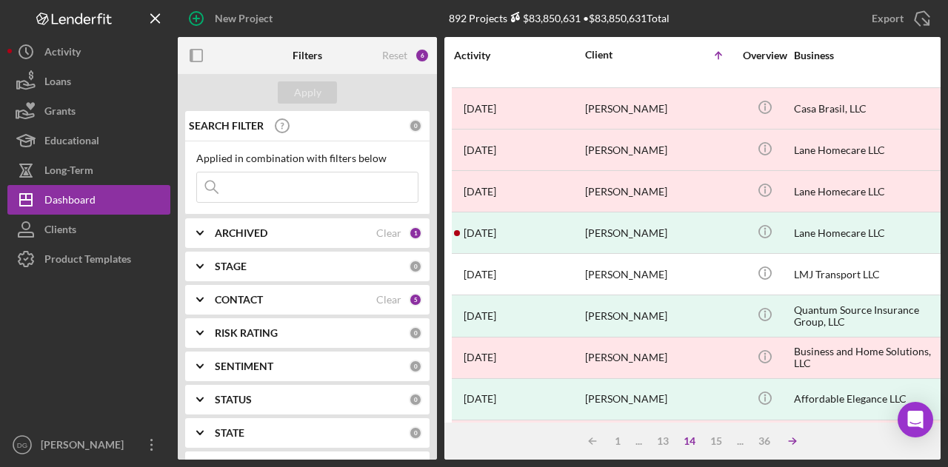
click at [795, 442] on polyline at bounding box center [793, 441] width 3 height 6
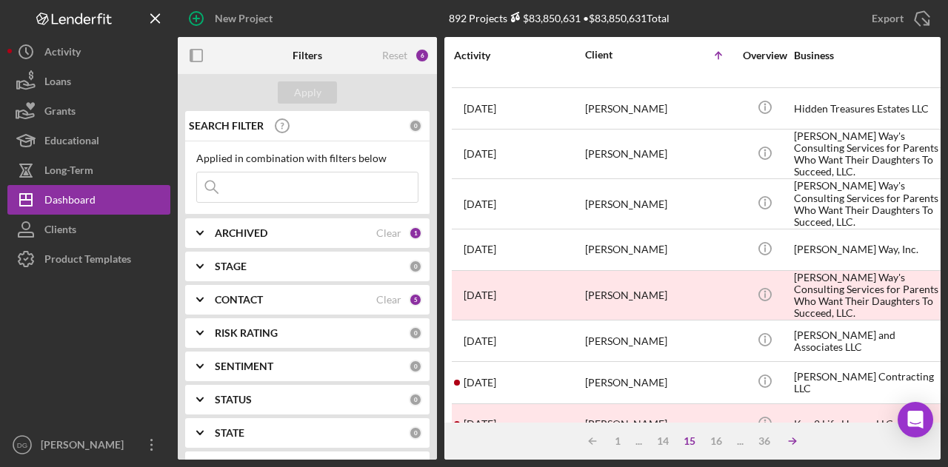
click at [795, 442] on polyline at bounding box center [793, 441] width 3 height 6
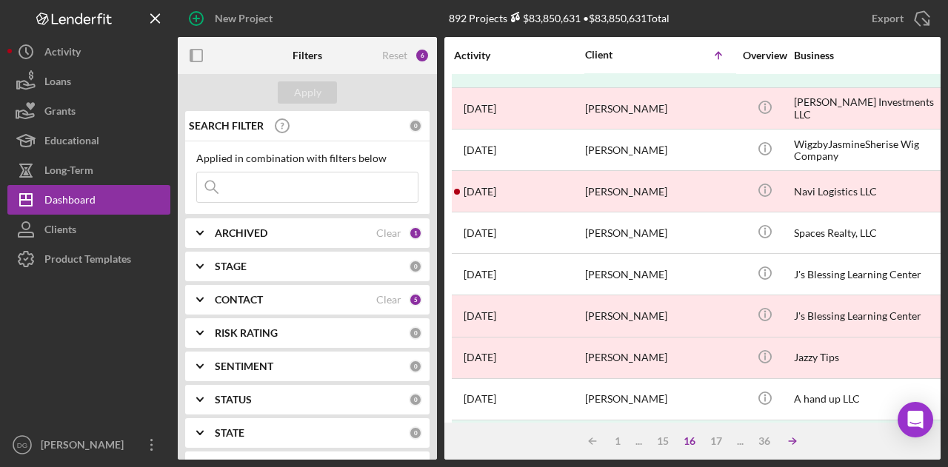
click at [795, 442] on polyline at bounding box center [793, 441] width 3 height 6
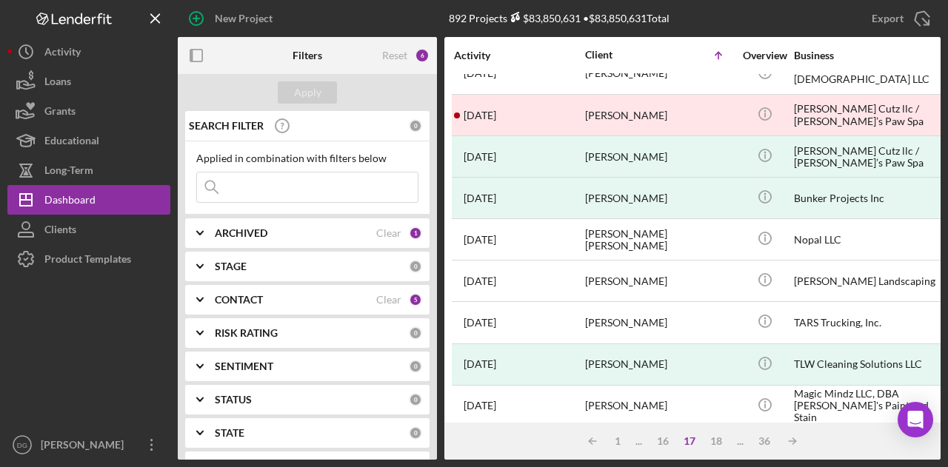
scroll to position [696, 0]
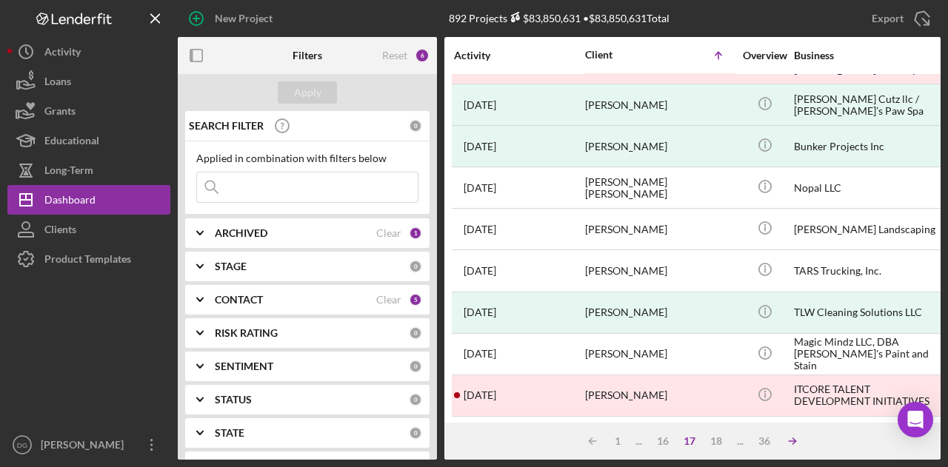
click at [795, 439] on polyline at bounding box center [793, 441] width 3 height 6
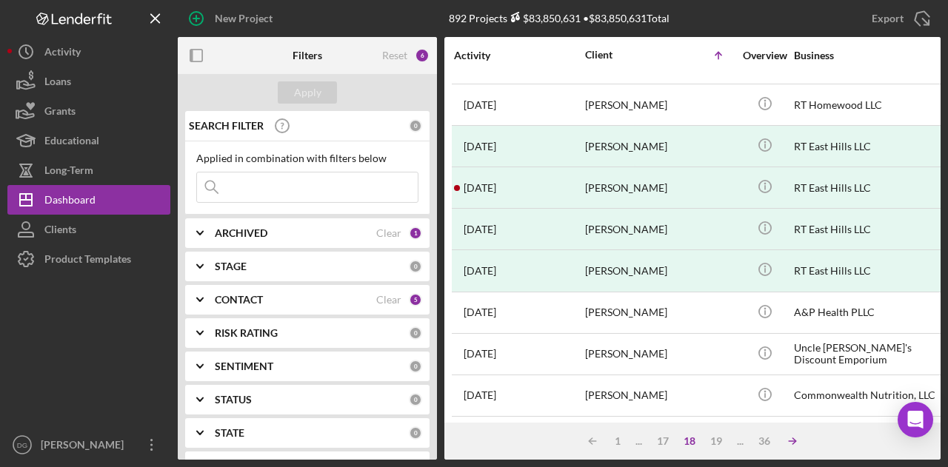
click at [795, 439] on polyline at bounding box center [793, 441] width 3 height 6
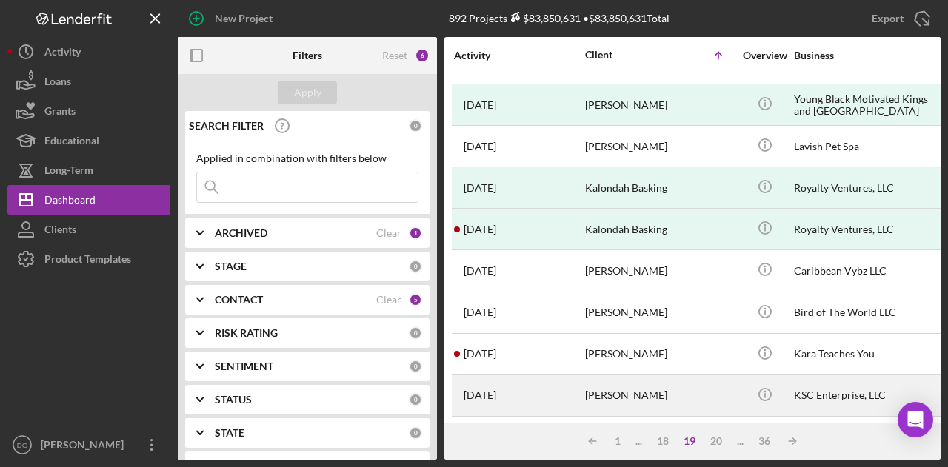
click at [908, 390] on div "KSC Enterprise, LLC" at bounding box center [868, 395] width 148 height 39
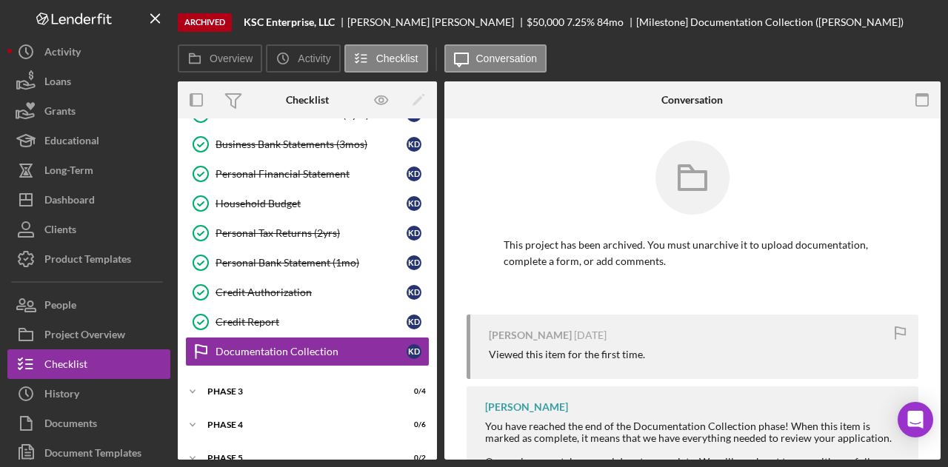
scroll to position [250, 0]
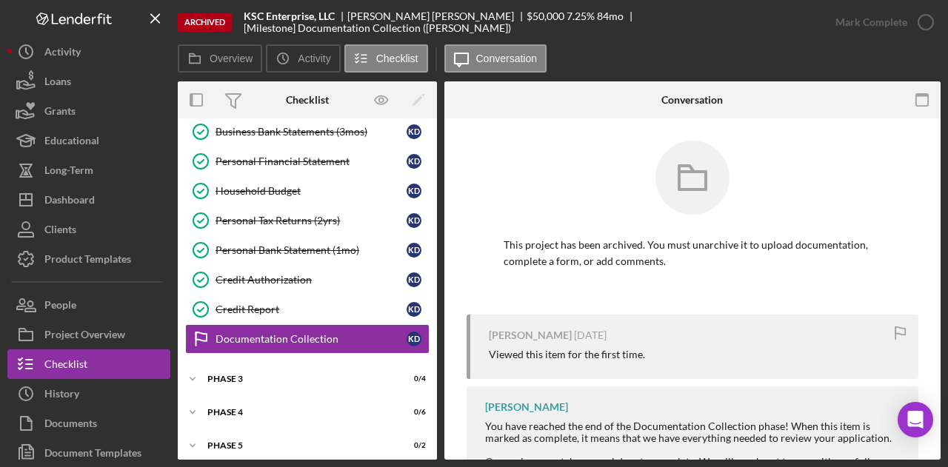
drag, startPoint x: 935, startPoint y: 370, endPoint x: 938, endPoint y: 411, distance: 41.6
drag, startPoint x: 938, startPoint y: 411, endPoint x: 538, endPoint y: 192, distance: 456.1
drag, startPoint x: 538, startPoint y: 192, endPoint x: 879, endPoint y: 237, distance: 343.7
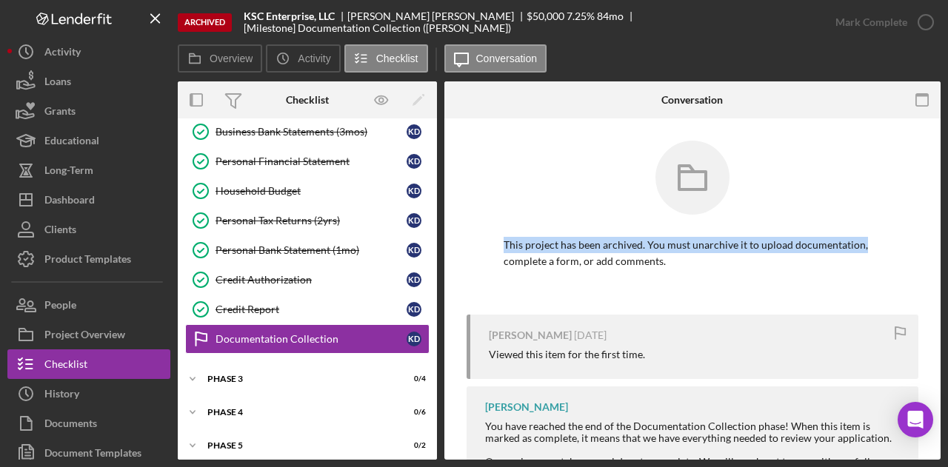
drag, startPoint x: 879, startPoint y: 237, endPoint x: 898, endPoint y: 238, distance: 18.5
click at [898, 238] on div "This project has been archived. You must unarchive it to upload documentation, …" at bounding box center [693, 228] width 452 height 174
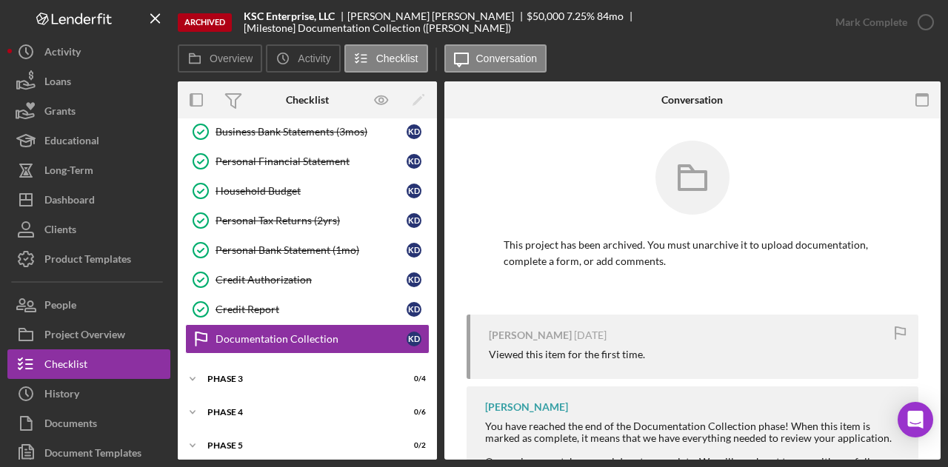
drag, startPoint x: 936, startPoint y: 245, endPoint x: 534, endPoint y: 180, distance: 407.4
click at [534, 180] on div at bounding box center [693, 189] width 378 height 96
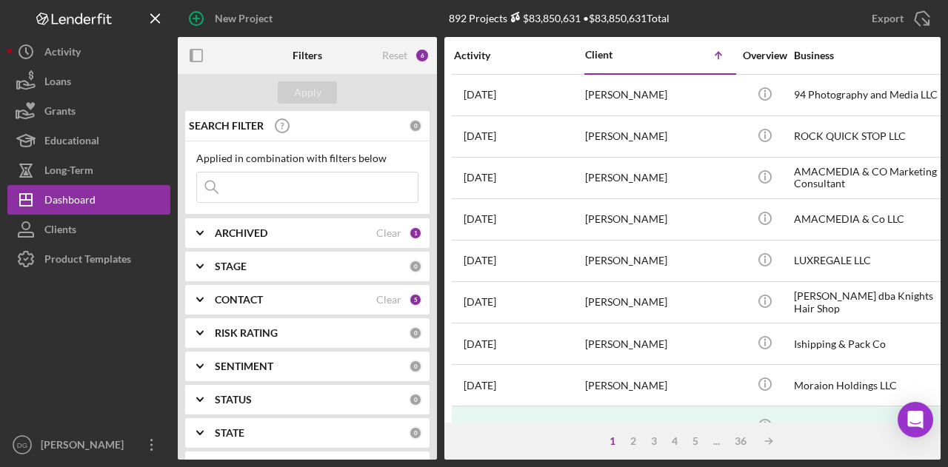
click at [287, 184] on input at bounding box center [307, 188] width 221 height 30
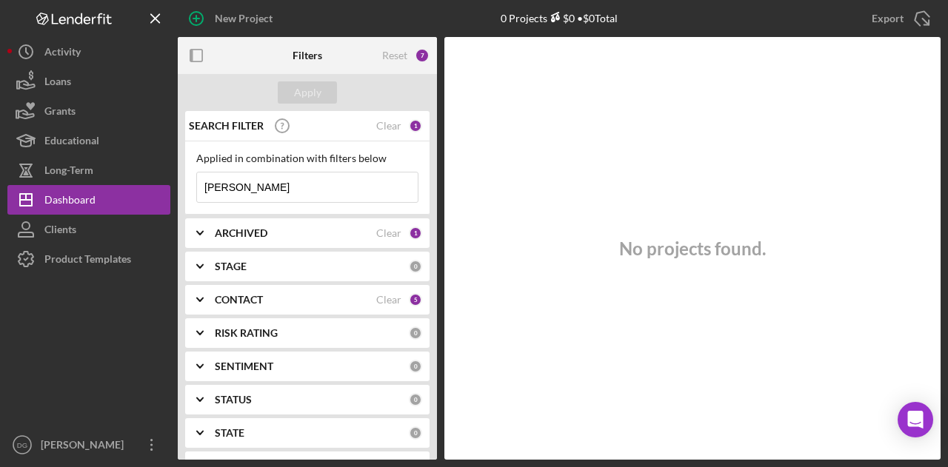
click at [270, 184] on input "[PERSON_NAME]" at bounding box center [307, 188] width 221 height 30
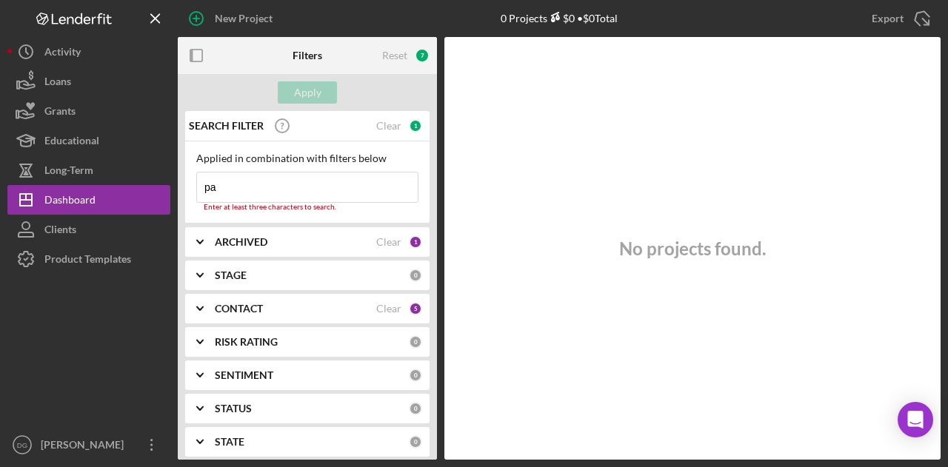
type input "p"
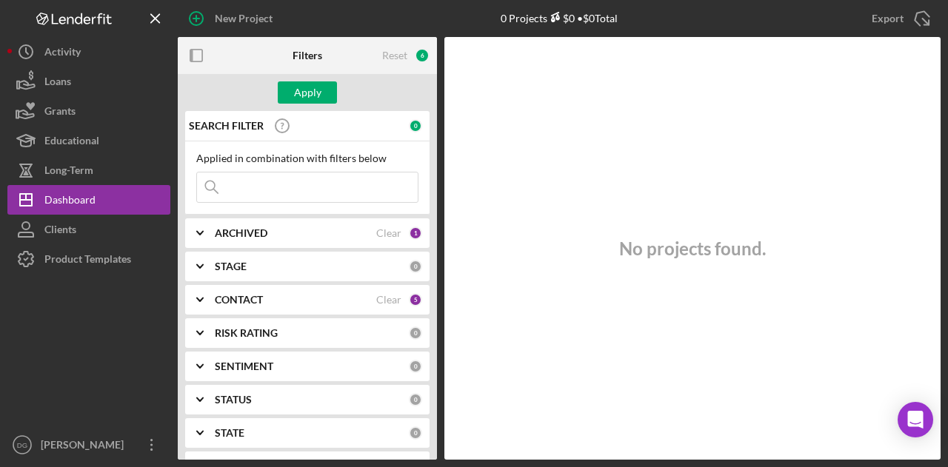
click at [270, 184] on input at bounding box center [307, 188] width 221 height 30
click at [267, 178] on input at bounding box center [307, 188] width 221 height 30
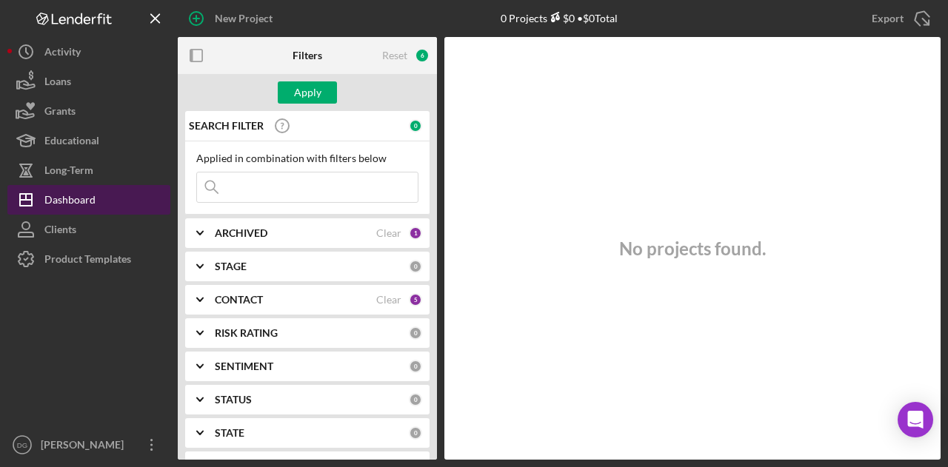
click at [76, 205] on div "Dashboard" at bounding box center [69, 201] width 51 height 33
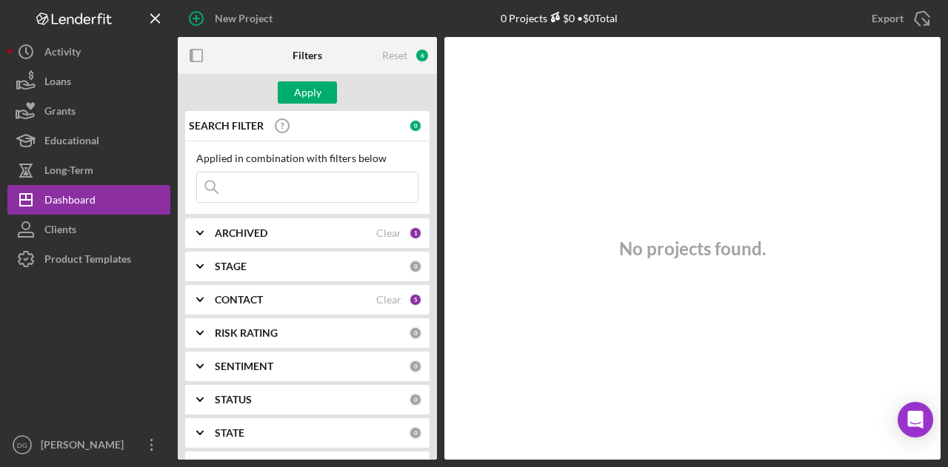
click at [505, 244] on div "No projects found." at bounding box center [692, 248] width 496 height 423
click at [416, 56] on div "6" at bounding box center [422, 55] width 15 height 15
click at [263, 238] on b "ARCHIVED" at bounding box center [241, 233] width 53 height 12
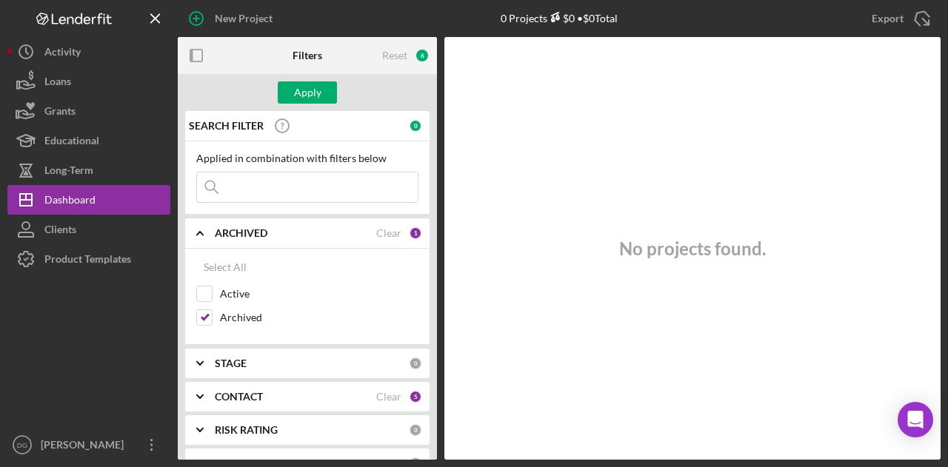
click at [255, 176] on input at bounding box center [307, 188] width 221 height 30
click at [412, 174] on input at bounding box center [307, 188] width 221 height 30
